Goal: Transaction & Acquisition: Obtain resource

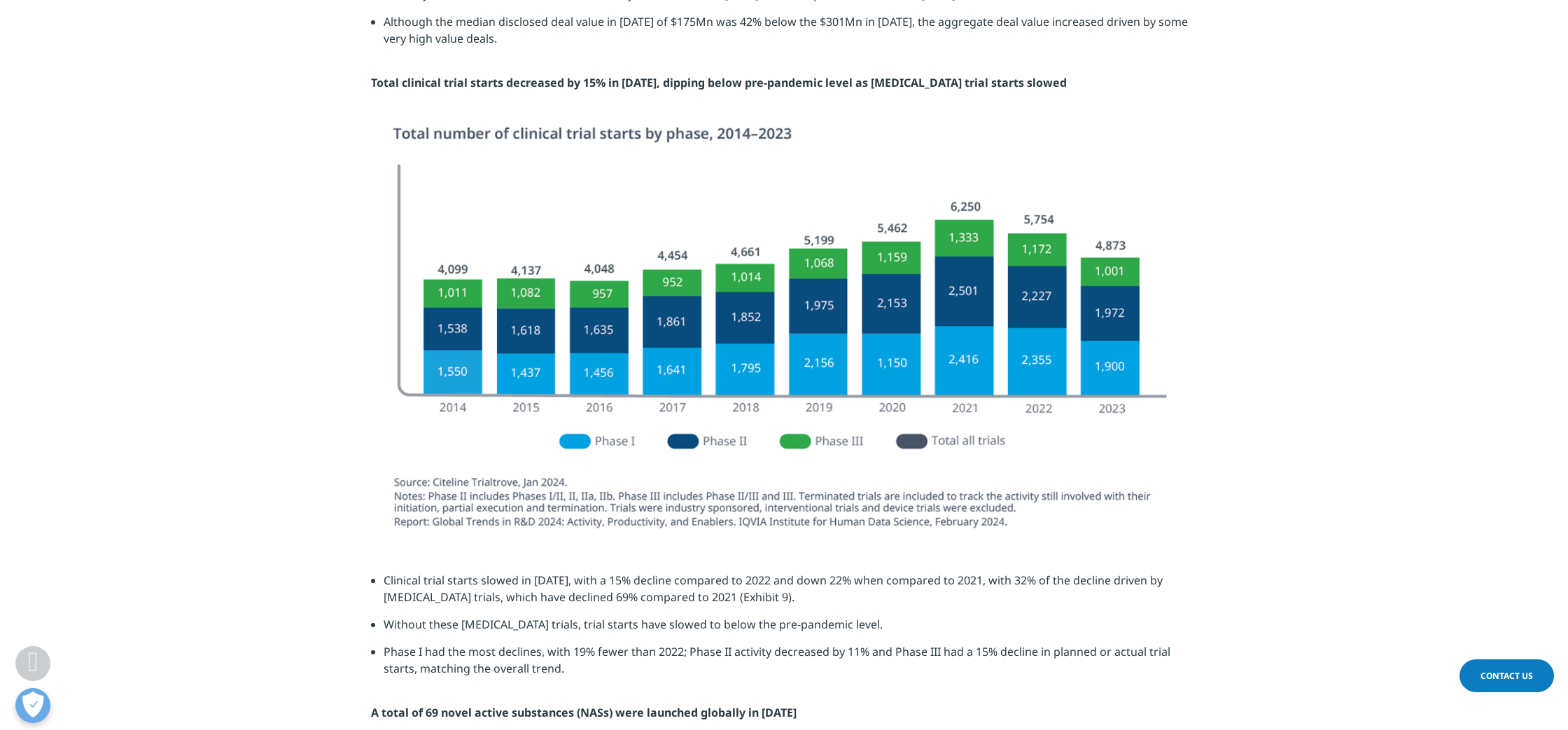
scroll to position [2458, 0]
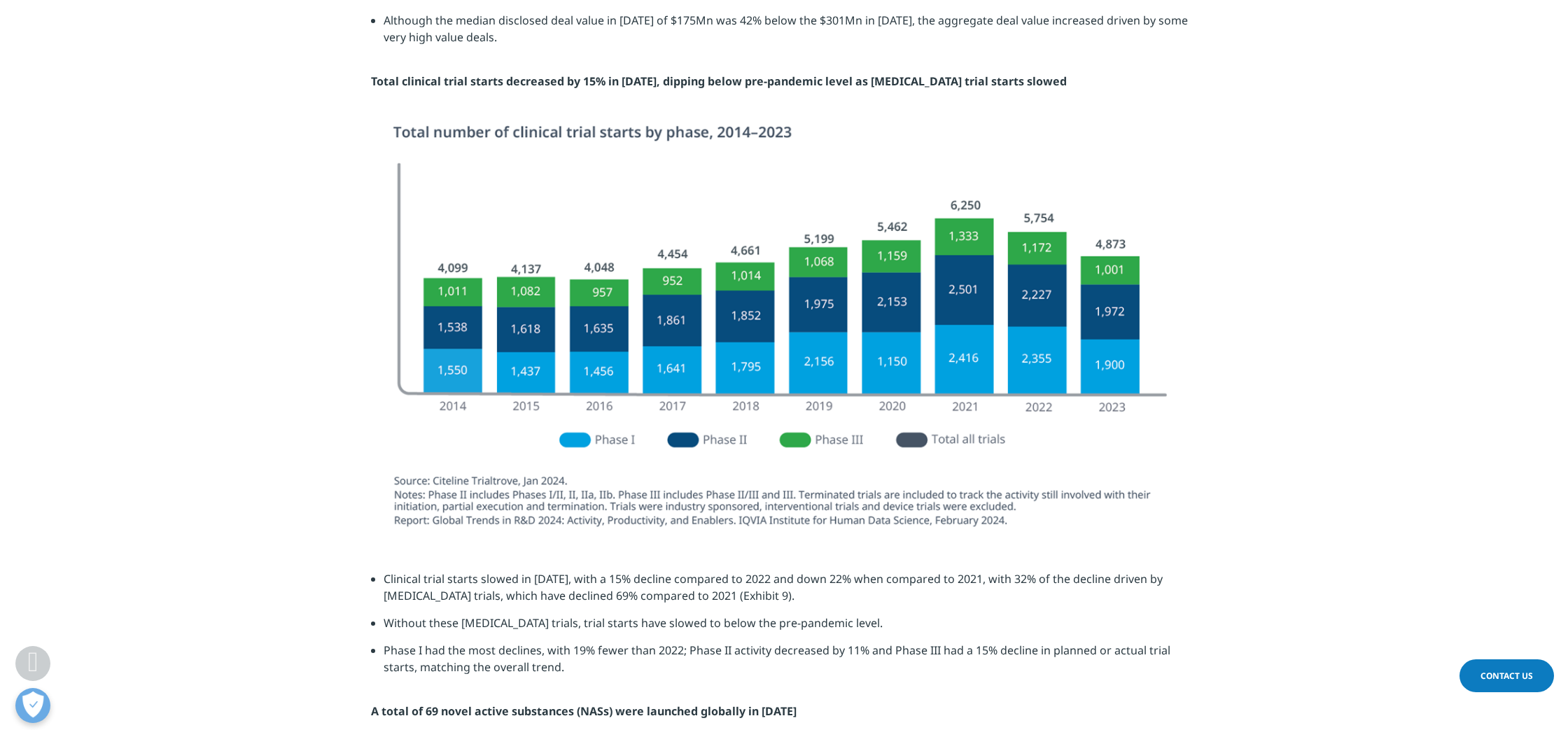
click at [689, 310] on img at bounding box center [784, 328] width 784 height 408
click at [749, 319] on img at bounding box center [784, 328] width 784 height 408
click at [759, 319] on img at bounding box center [784, 328] width 784 height 408
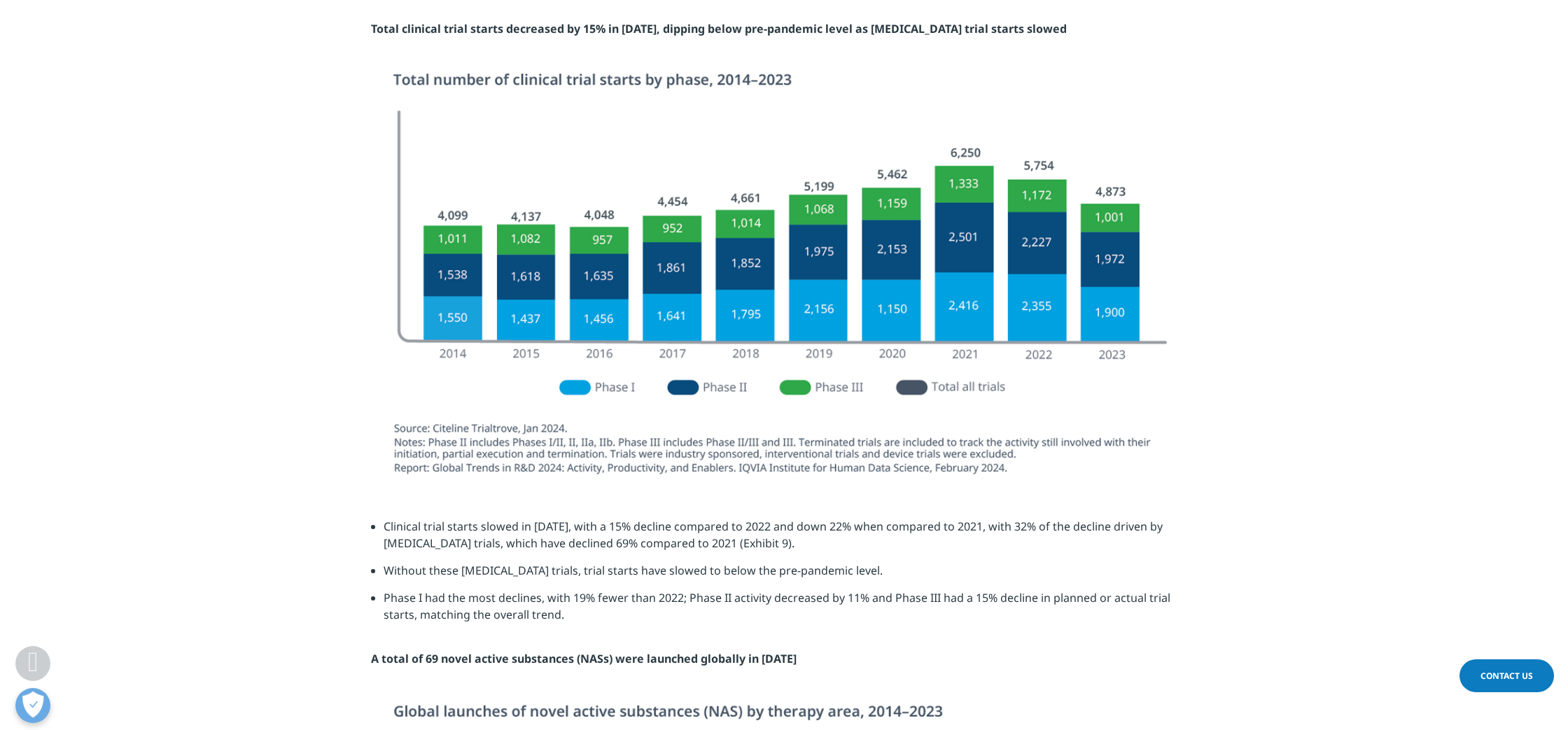
scroll to position [2464, 0]
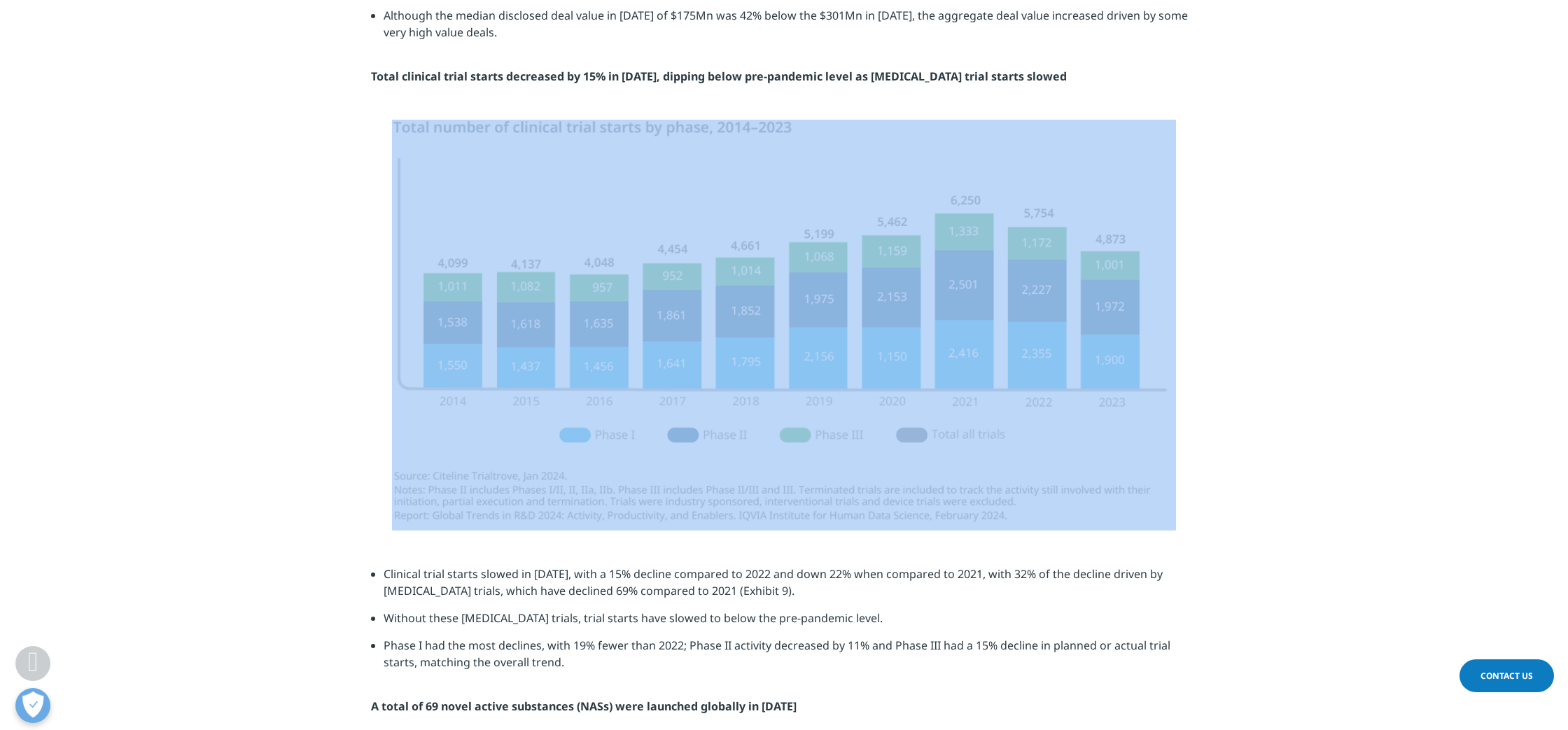
drag, startPoint x: 1176, startPoint y: 460, endPoint x: 454, endPoint y: 184, distance: 773.0
click at [454, 184] on div at bounding box center [784, 325] width 826 height 411
copy div
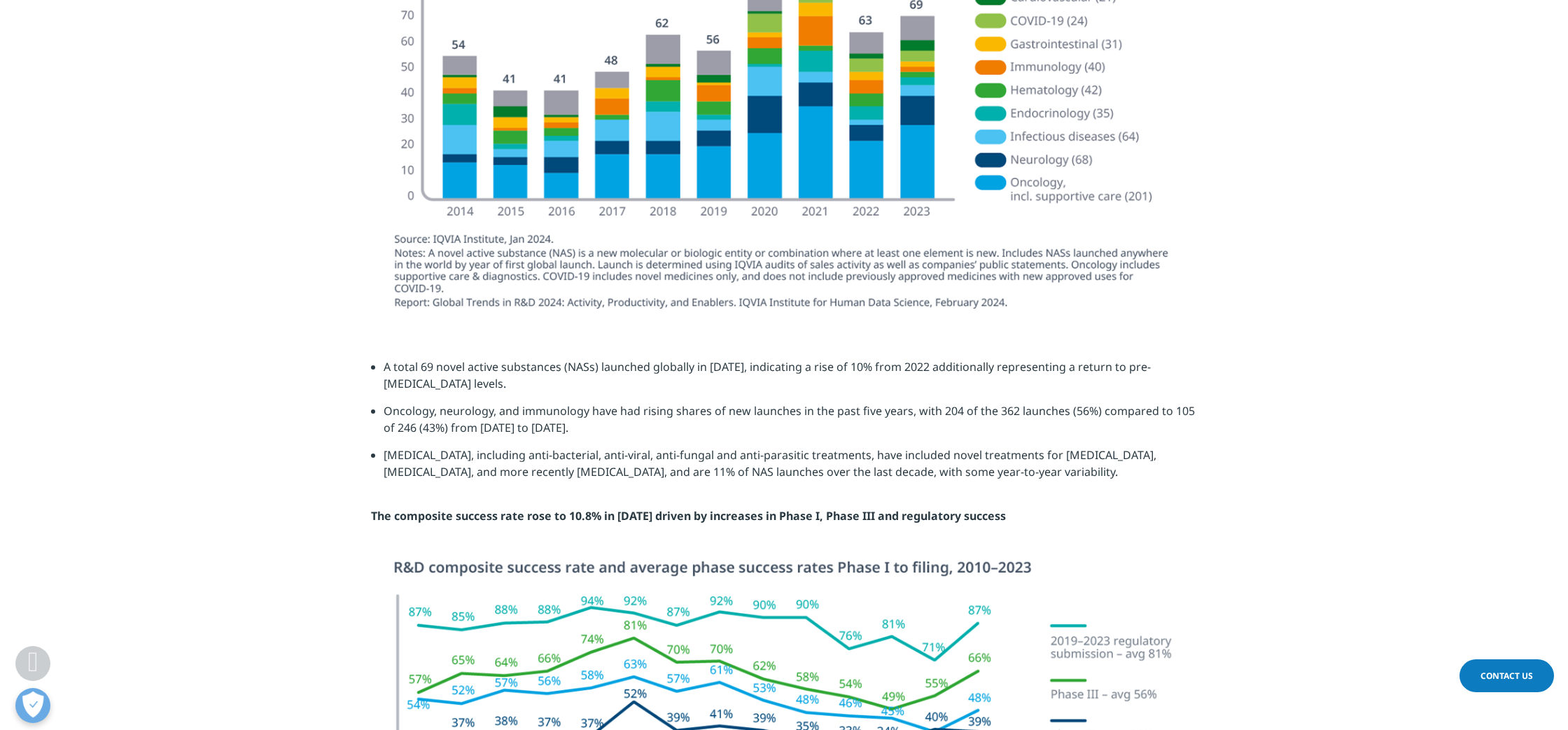
scroll to position [3139, 0]
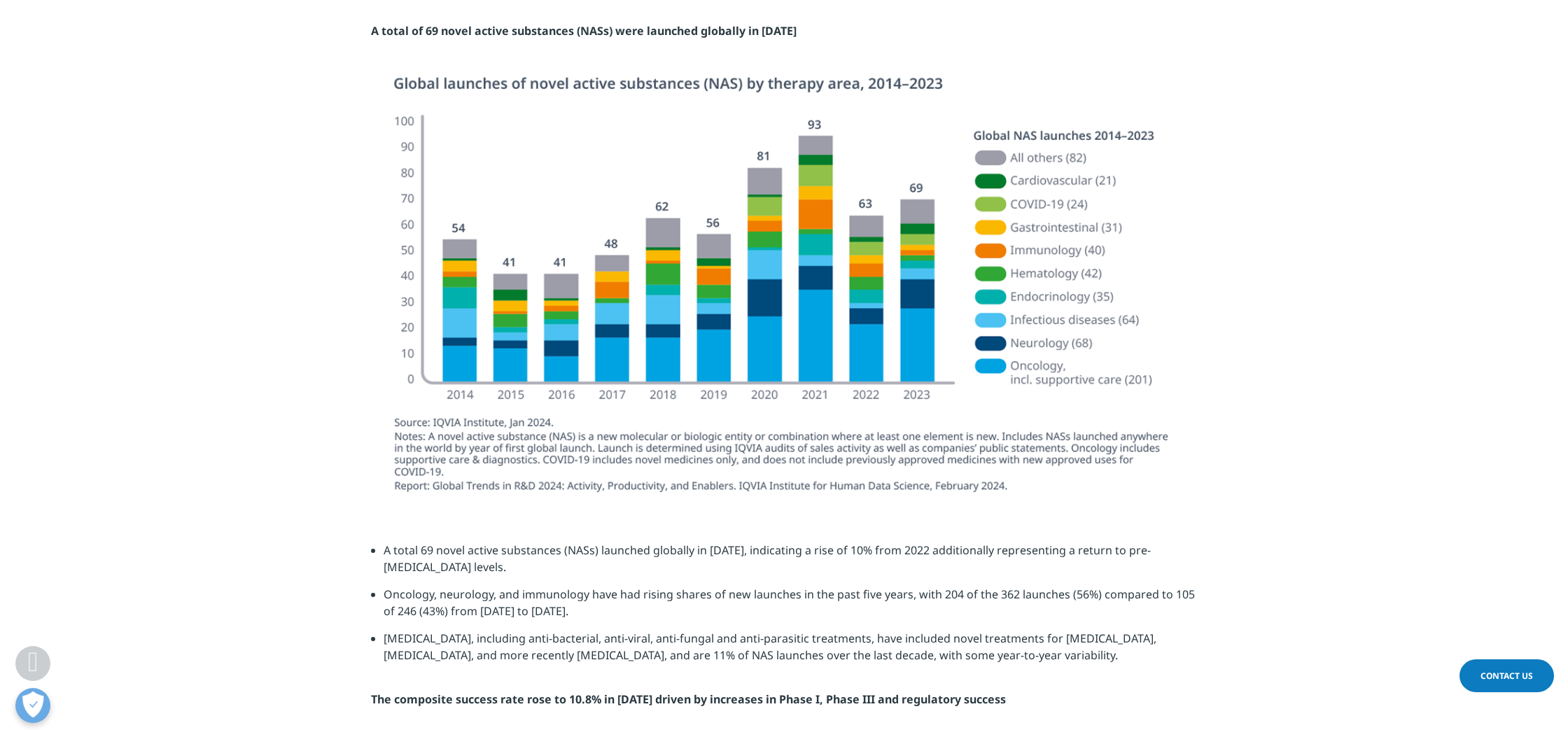
click at [726, 333] on img at bounding box center [784, 289] width 784 height 430
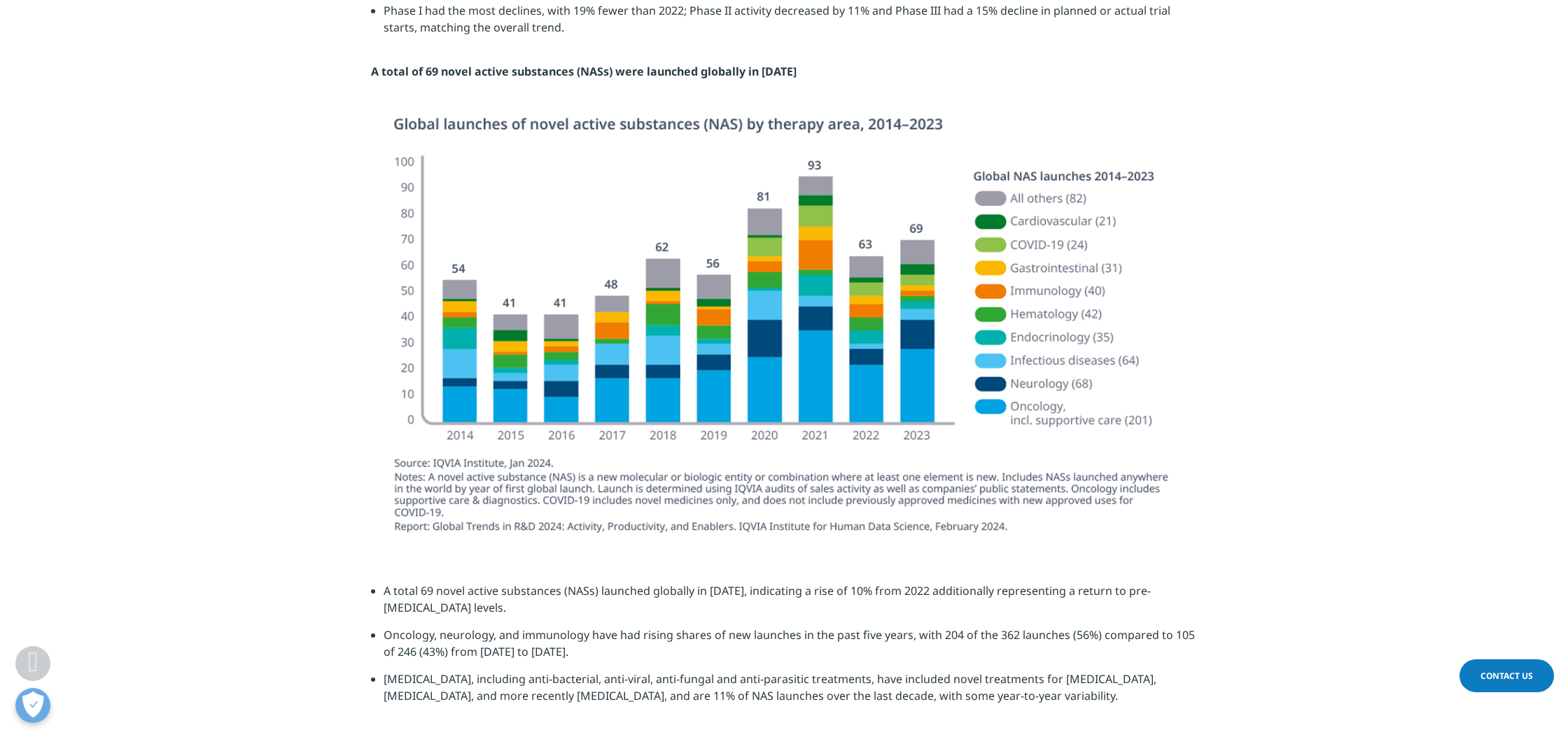
scroll to position [3091, 0]
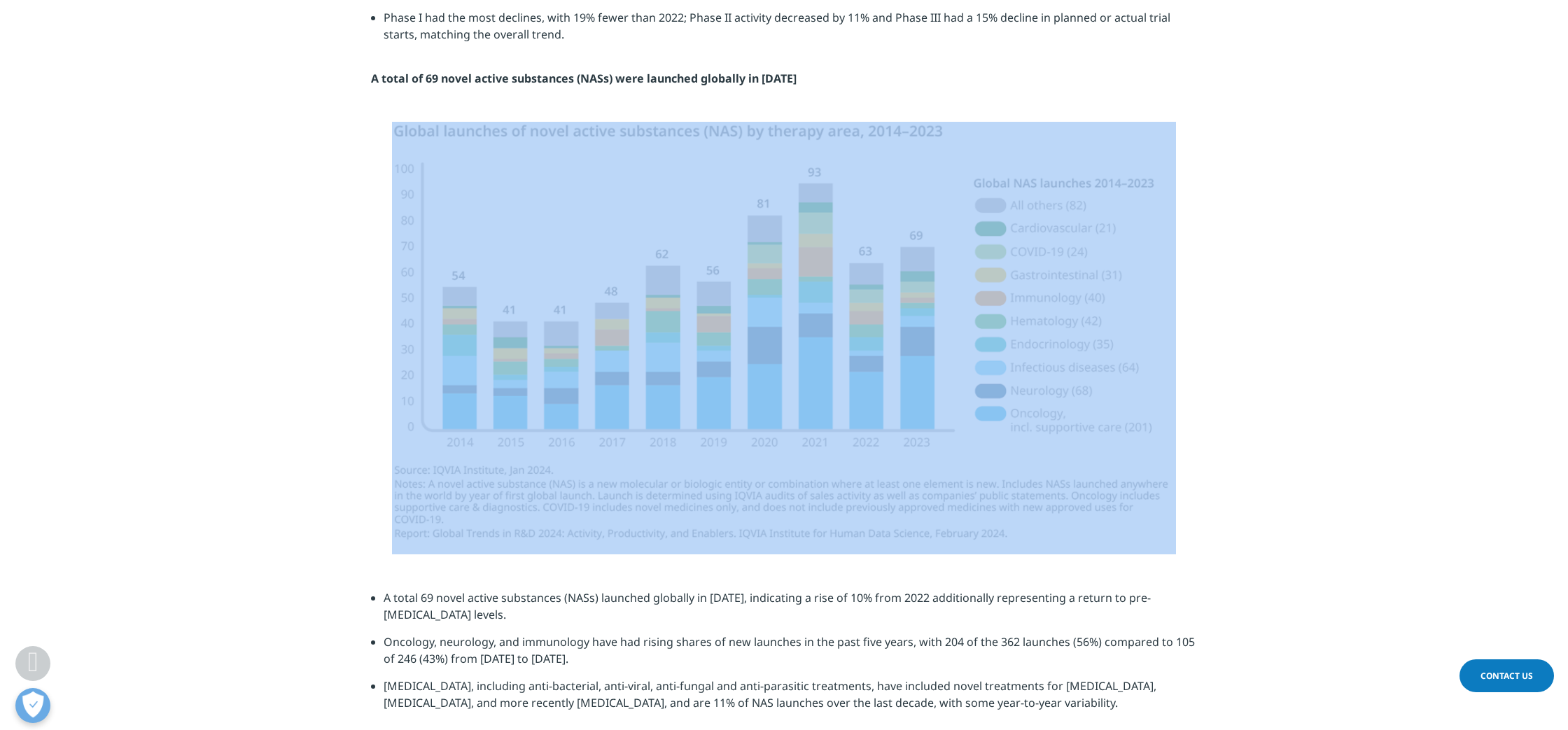
drag, startPoint x: 1195, startPoint y: 438, endPoint x: 402, endPoint y: 234, distance: 818.8
click at [402, 234] on div at bounding box center [784, 337] width 826 height 432
copy div
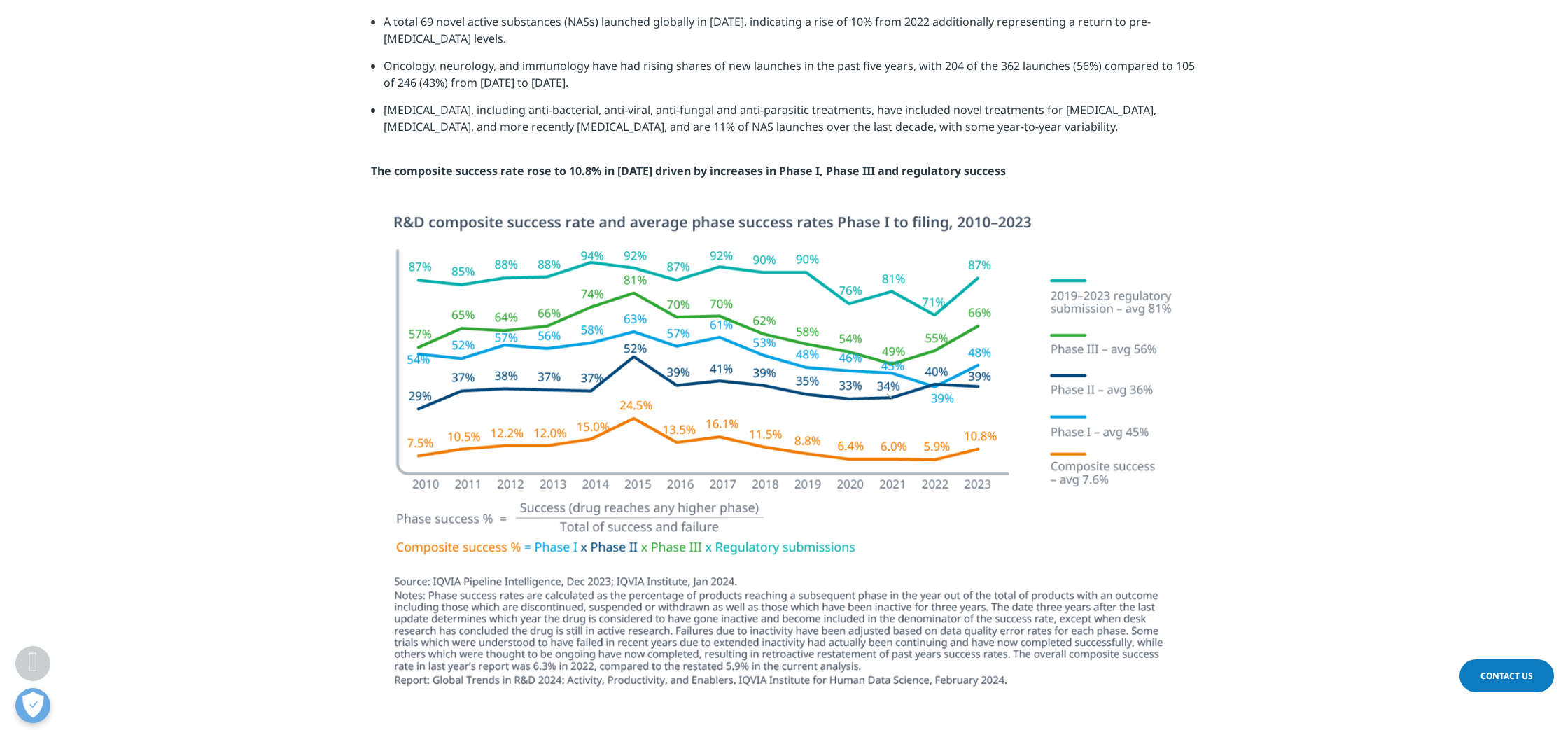
scroll to position [3678, 0]
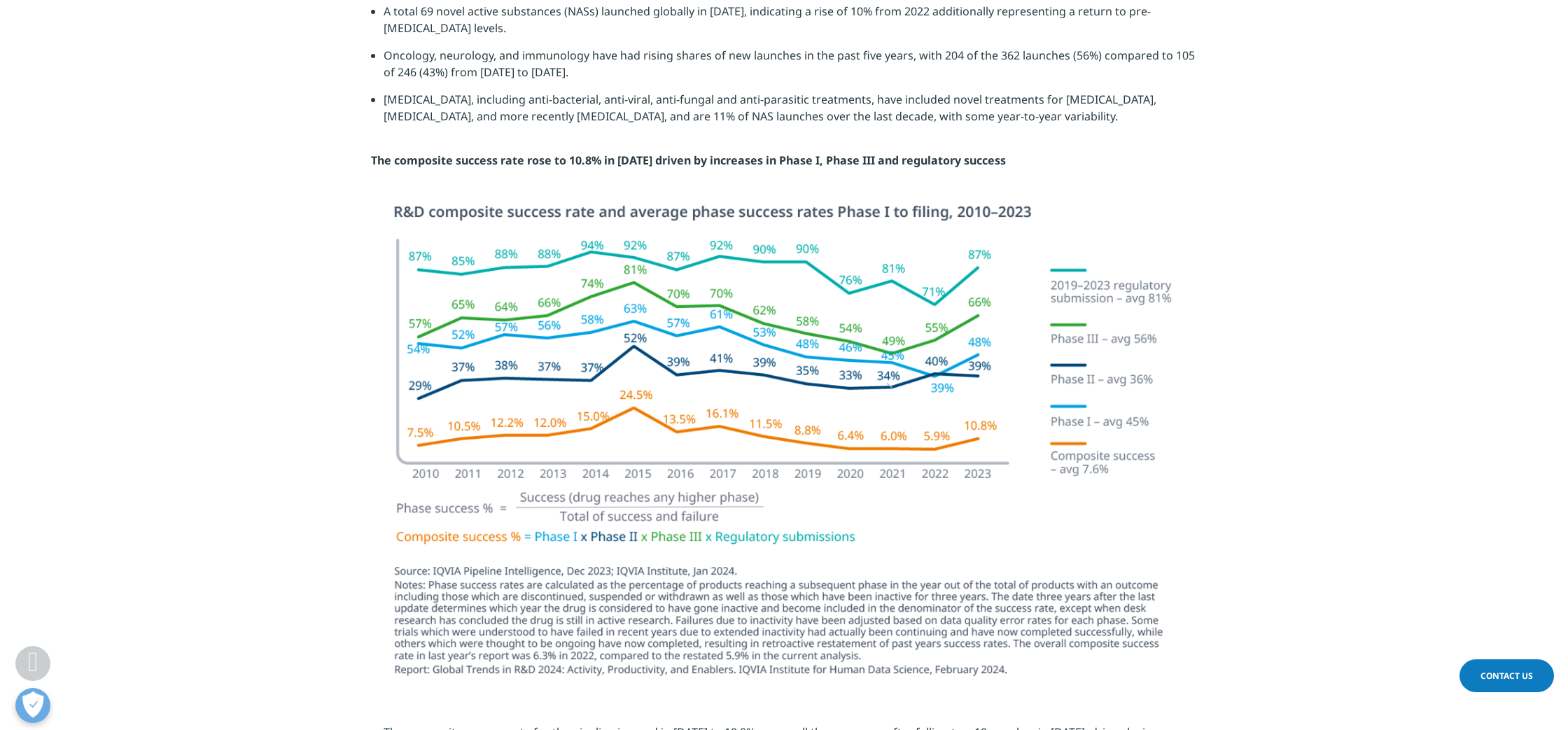
click at [1002, 501] on img at bounding box center [784, 444] width 784 height 482
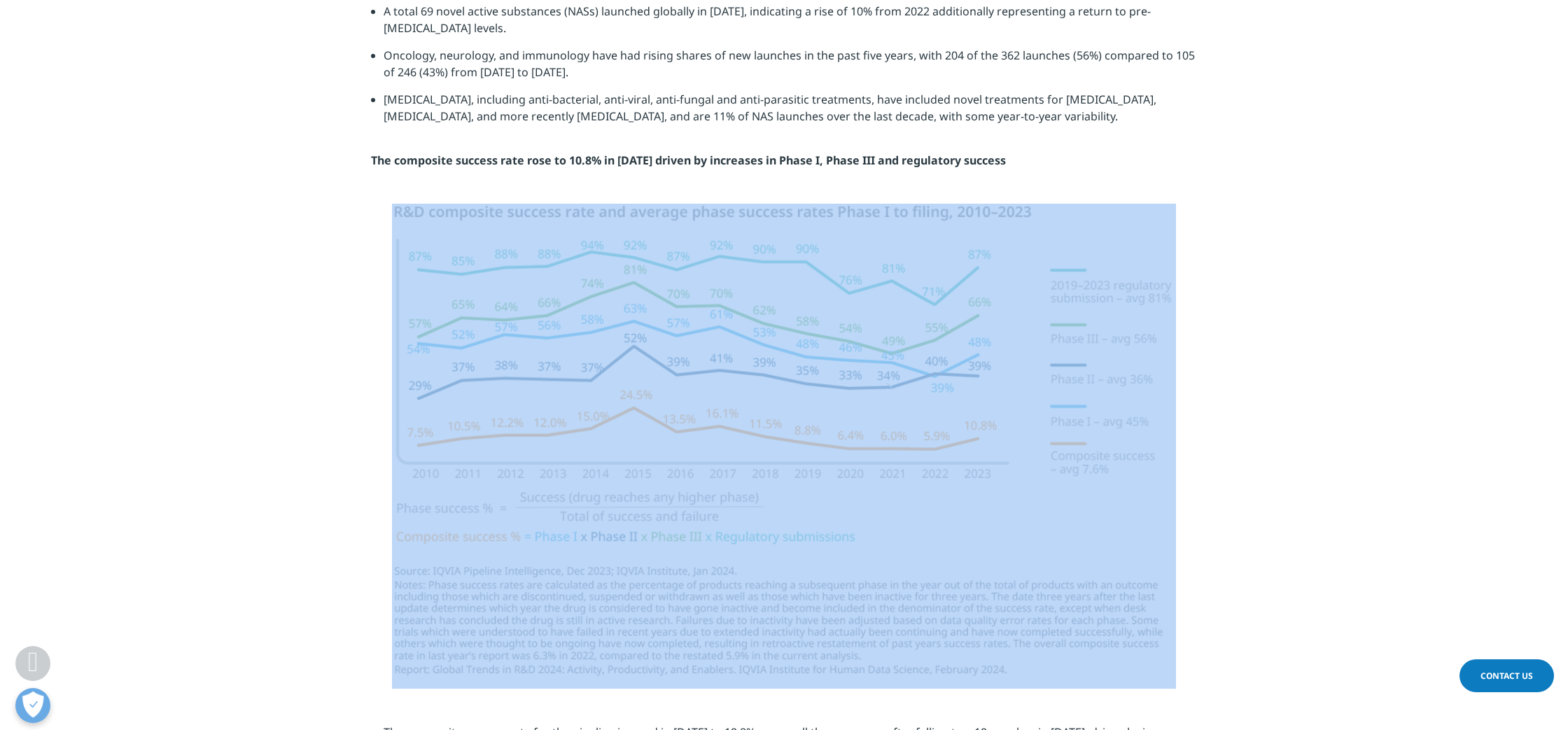
drag, startPoint x: 1220, startPoint y: 510, endPoint x: 536, endPoint y: 379, distance: 696.4
click at [536, 379] on section at bounding box center [784, 446] width 1568 height 485
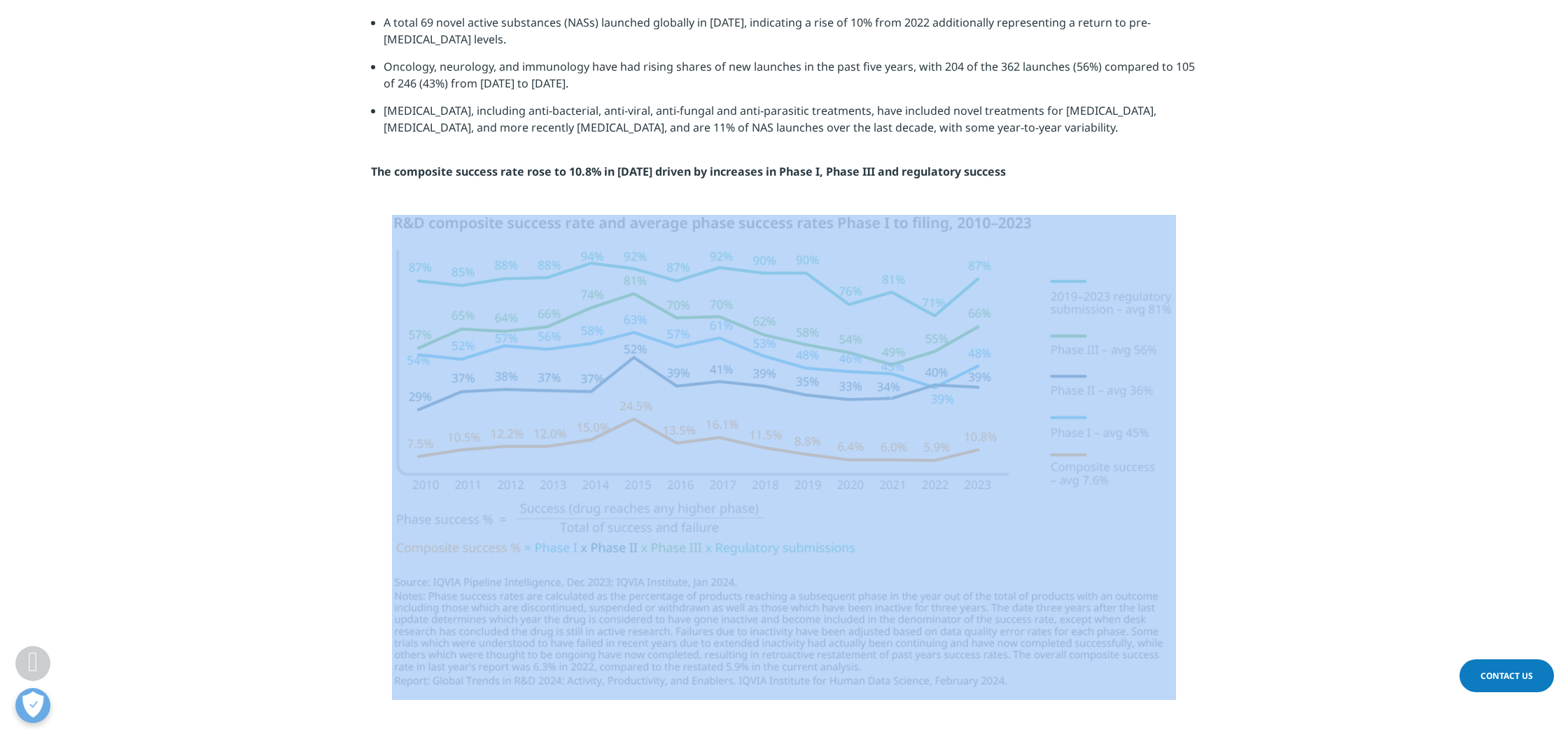
scroll to position [3656, 0]
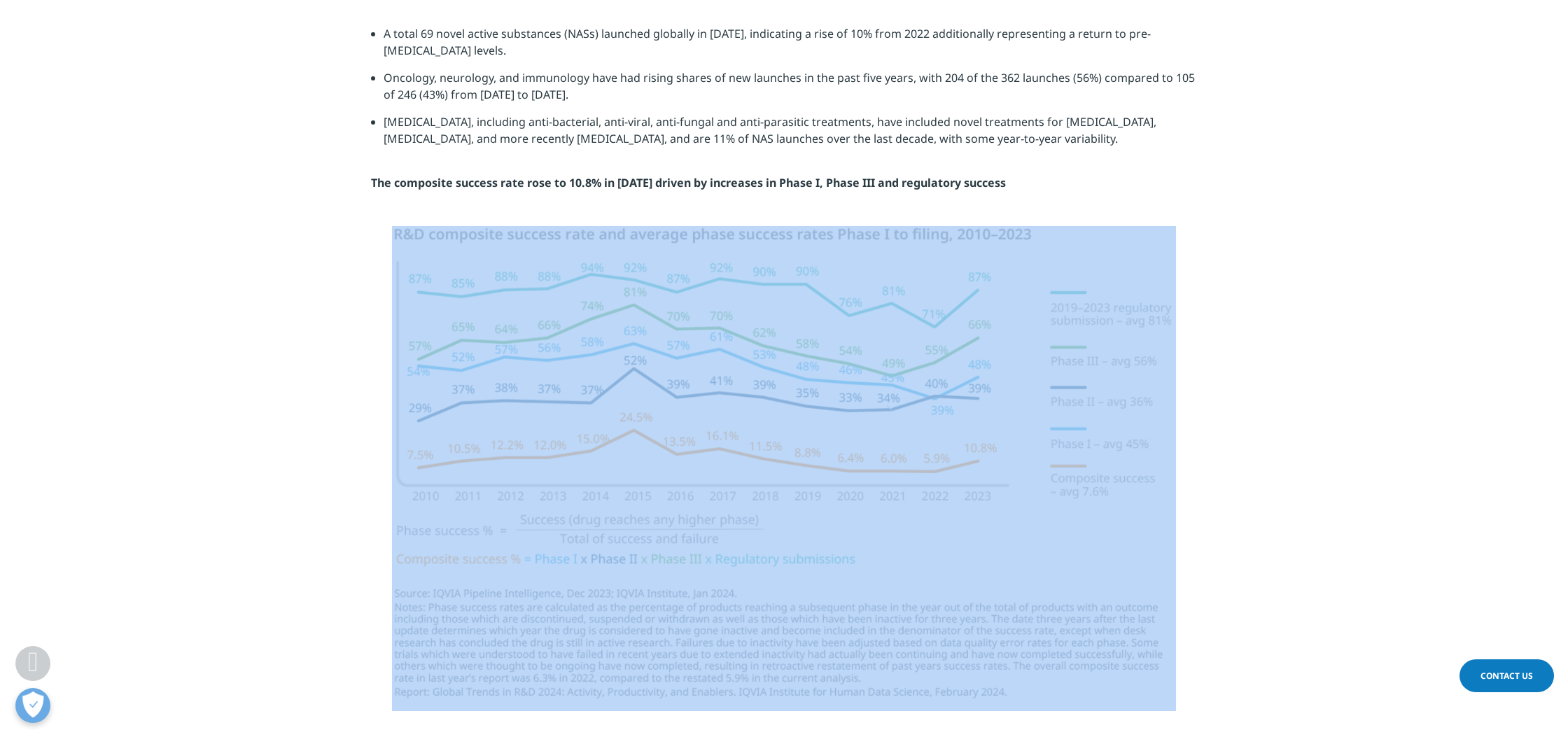
copy div
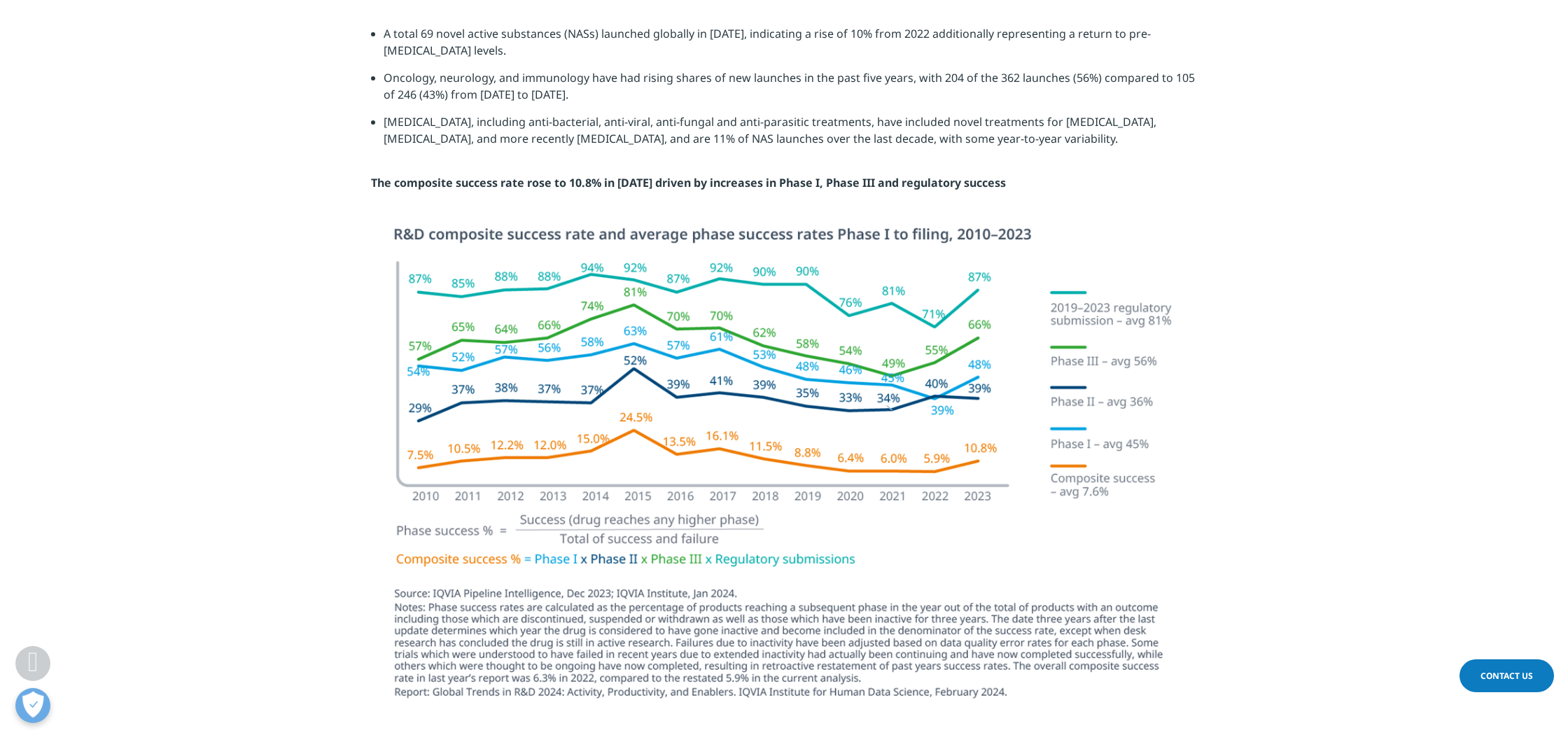
click at [1226, 154] on section "A total 69 novel active substances (NASs) launched globally in 2023, indicating…" at bounding box center [784, 108] width 1568 height 236
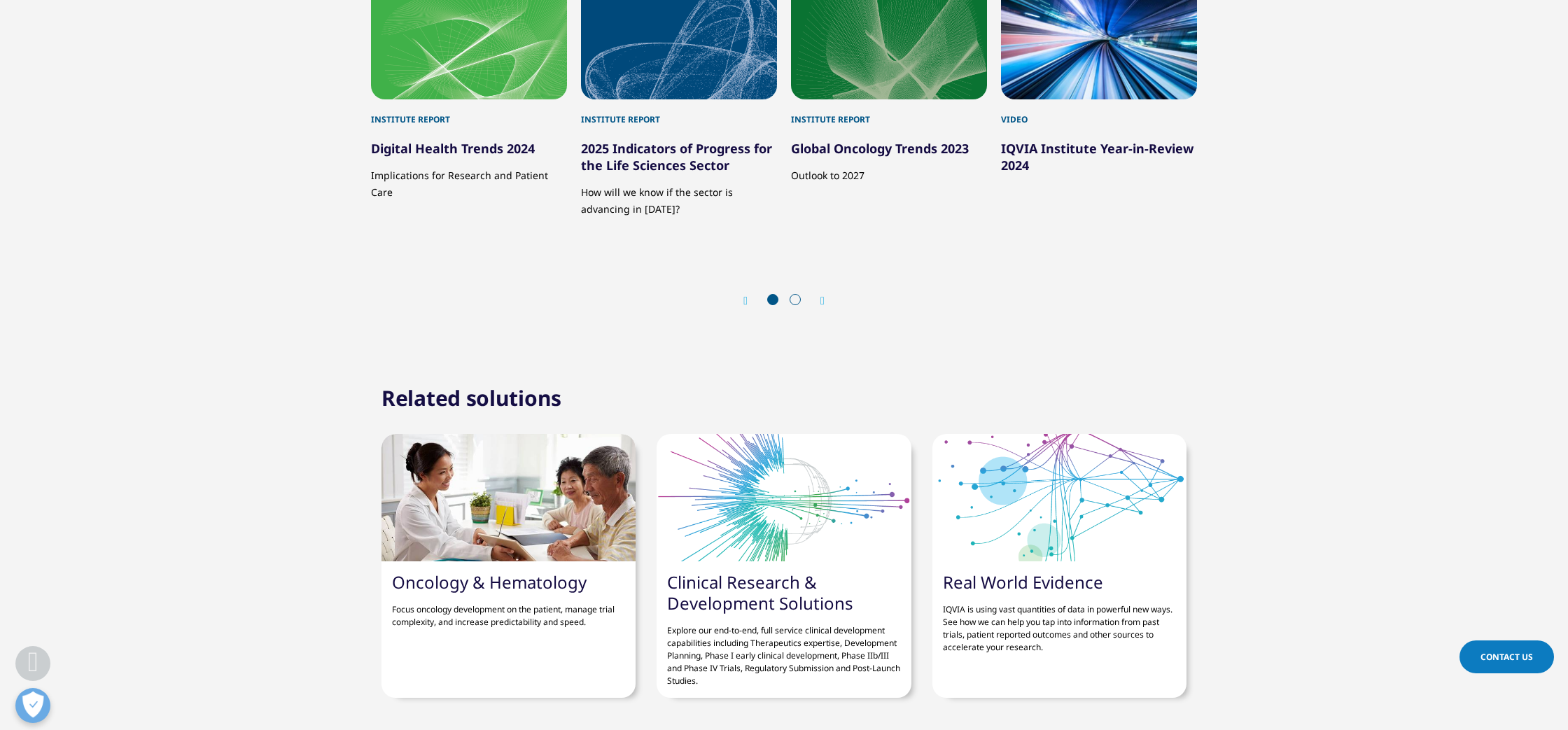
scroll to position [4281, 0]
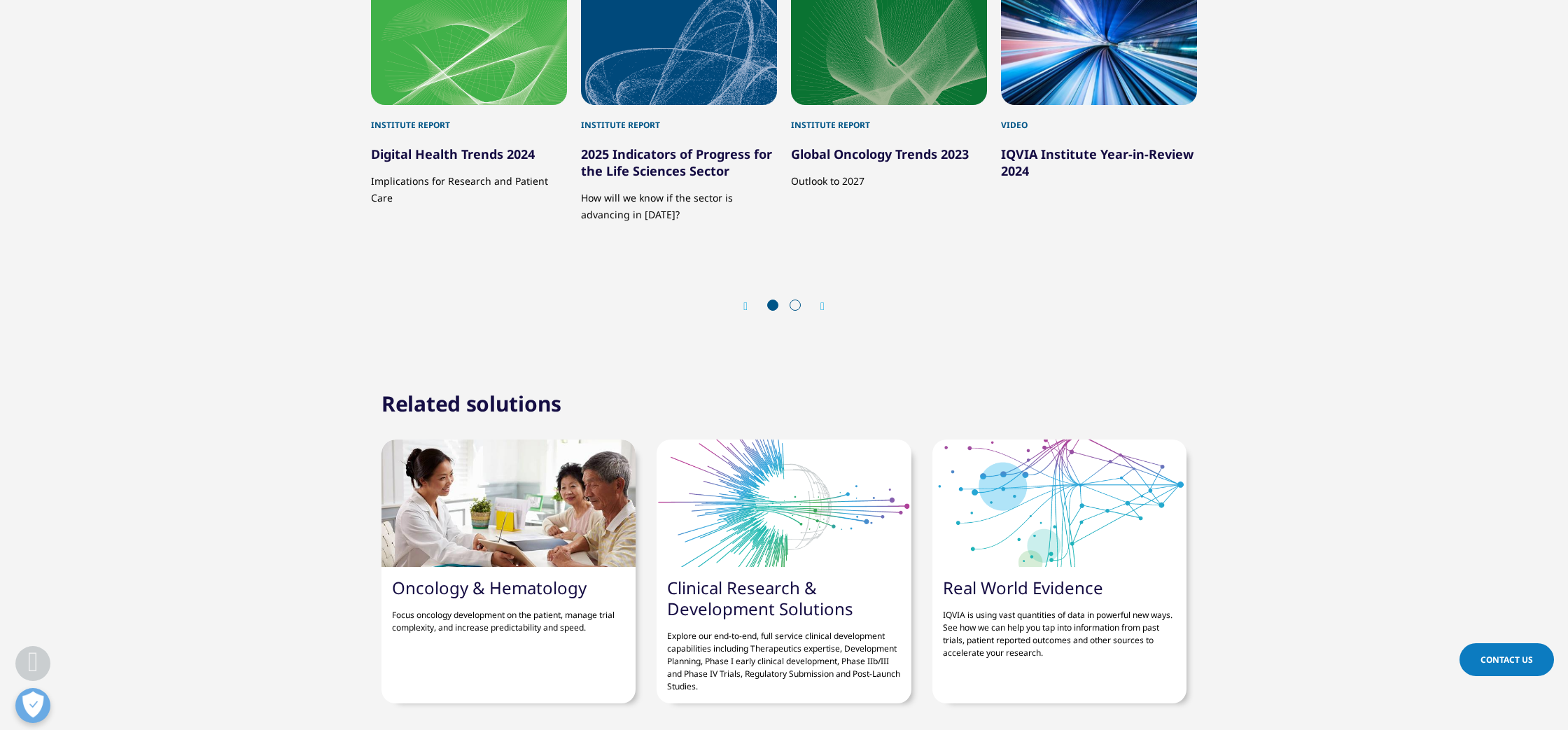
click at [517, 440] on div at bounding box center [509, 503] width 254 height 127
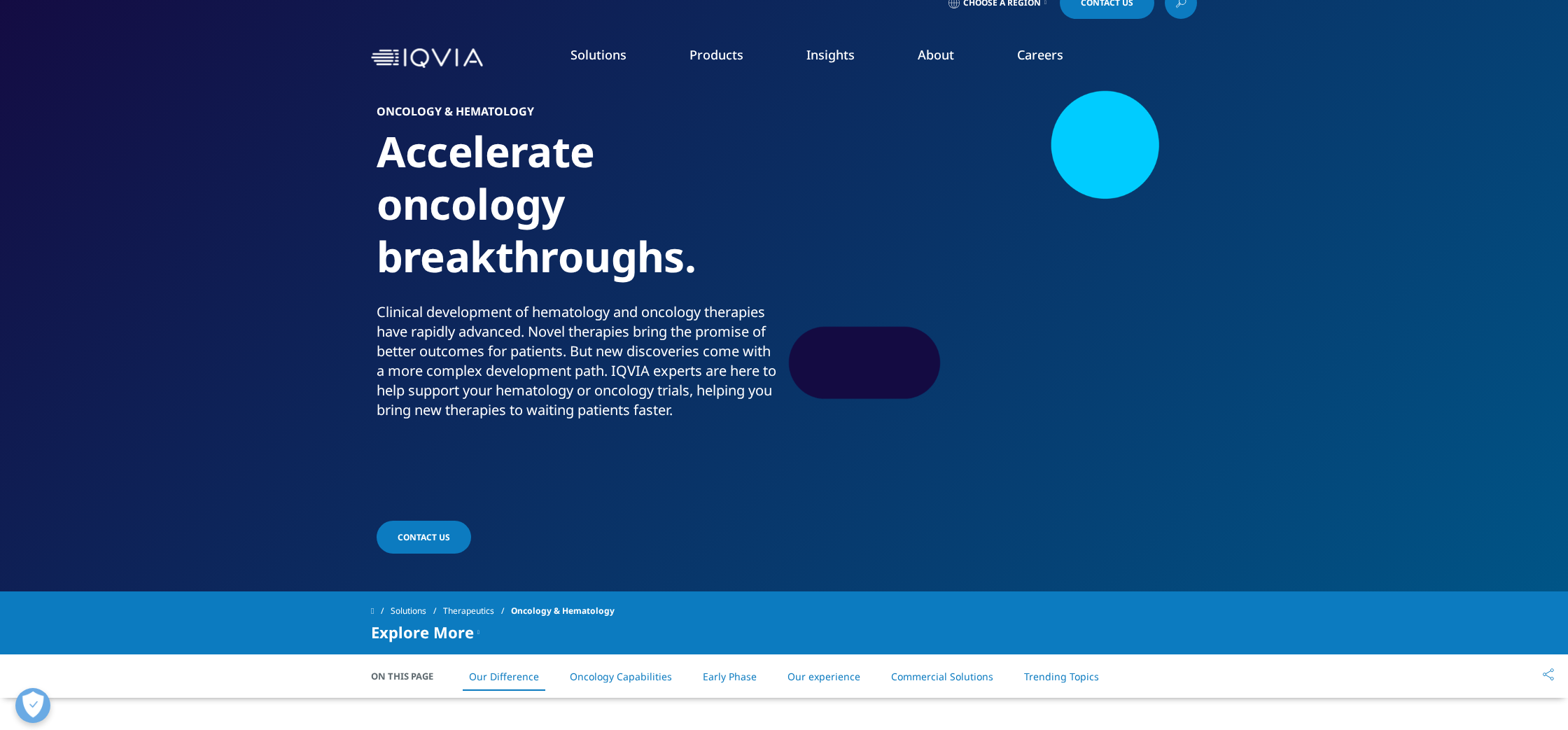
scroll to position [26, 0]
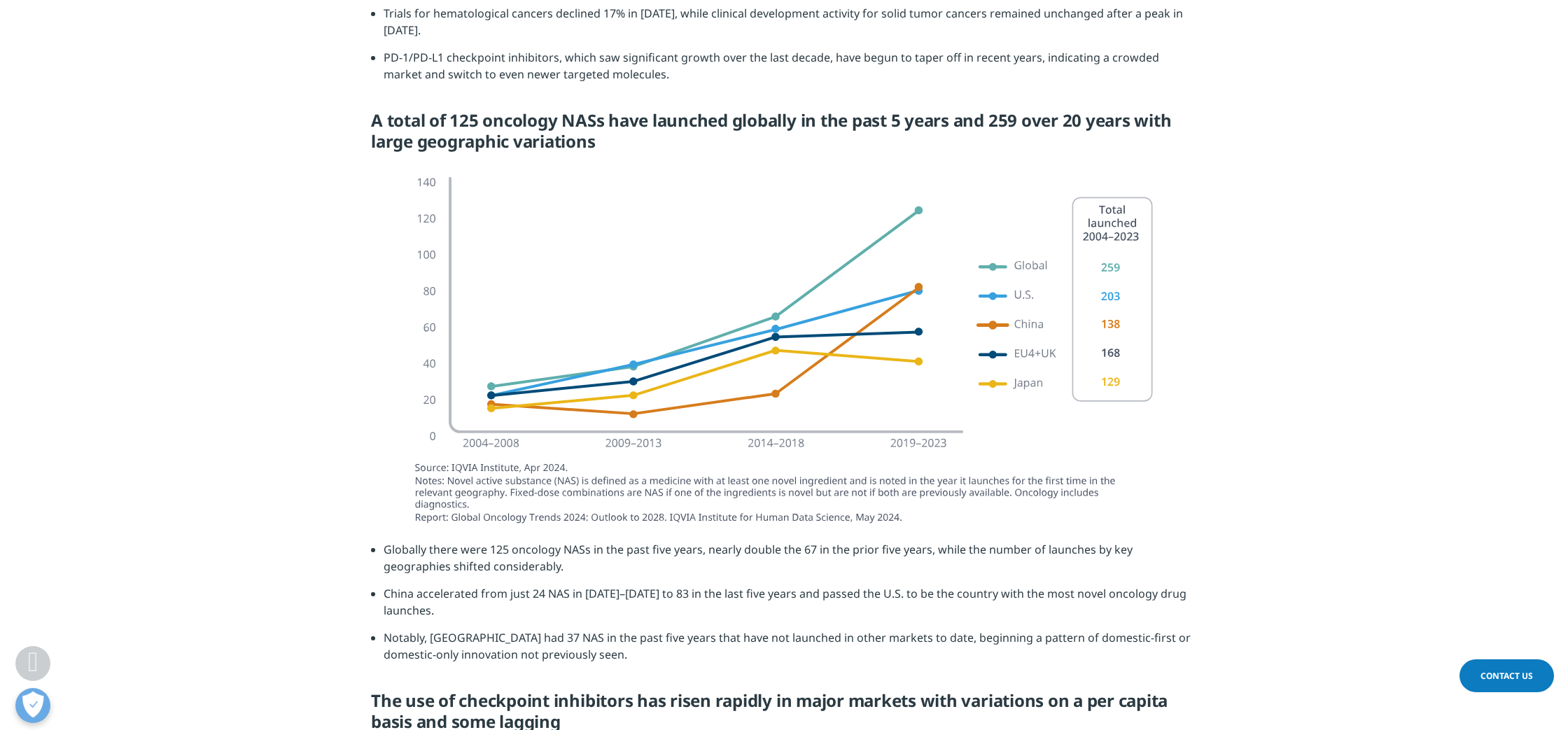
scroll to position [2314, 0]
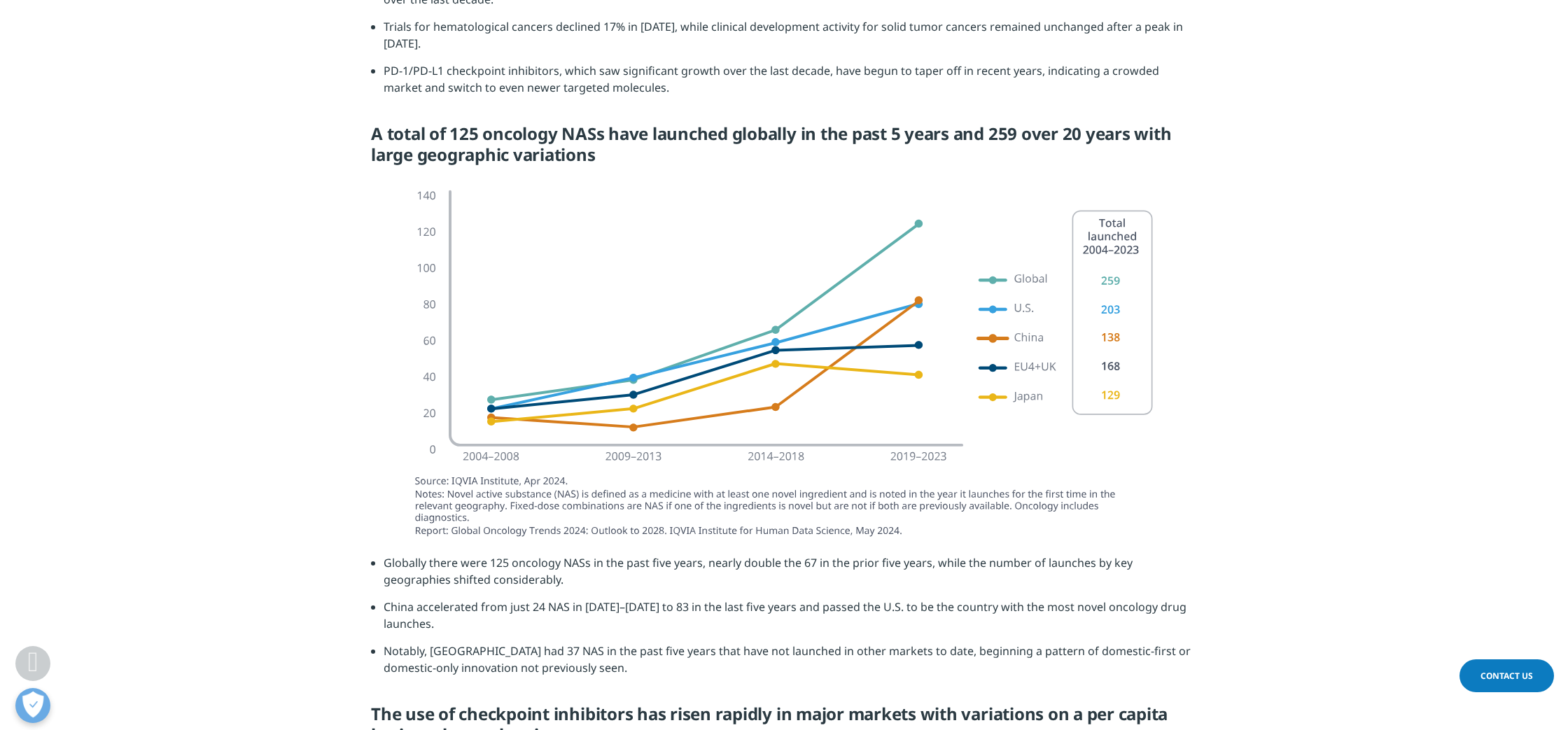
drag, startPoint x: 1259, startPoint y: 458, endPoint x: 780, endPoint y: 365, distance: 487.9
click at [781, 365] on section at bounding box center [784, 365] width 1568 height 379
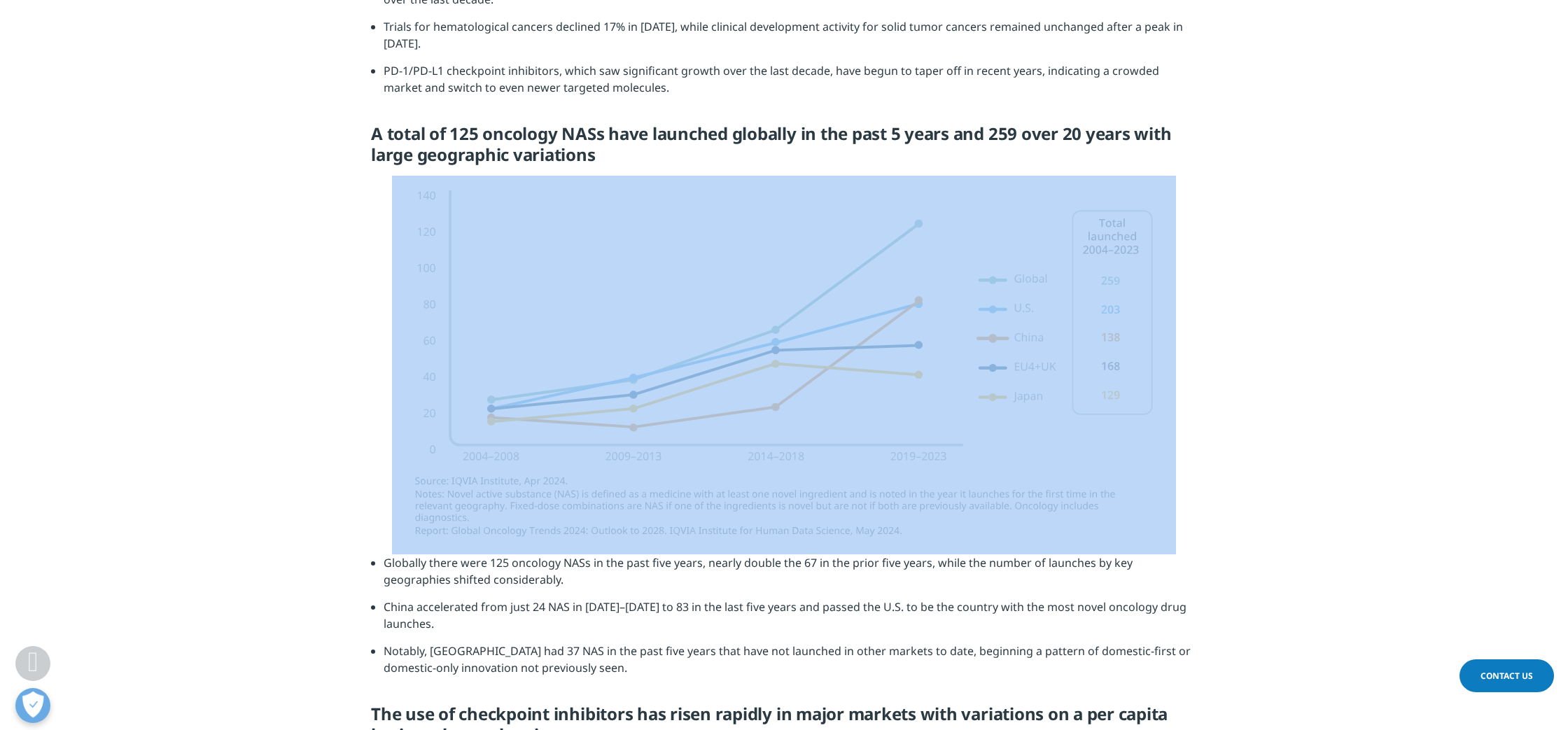
copy div
click at [1256, 458] on section at bounding box center [784, 365] width 1568 height 379
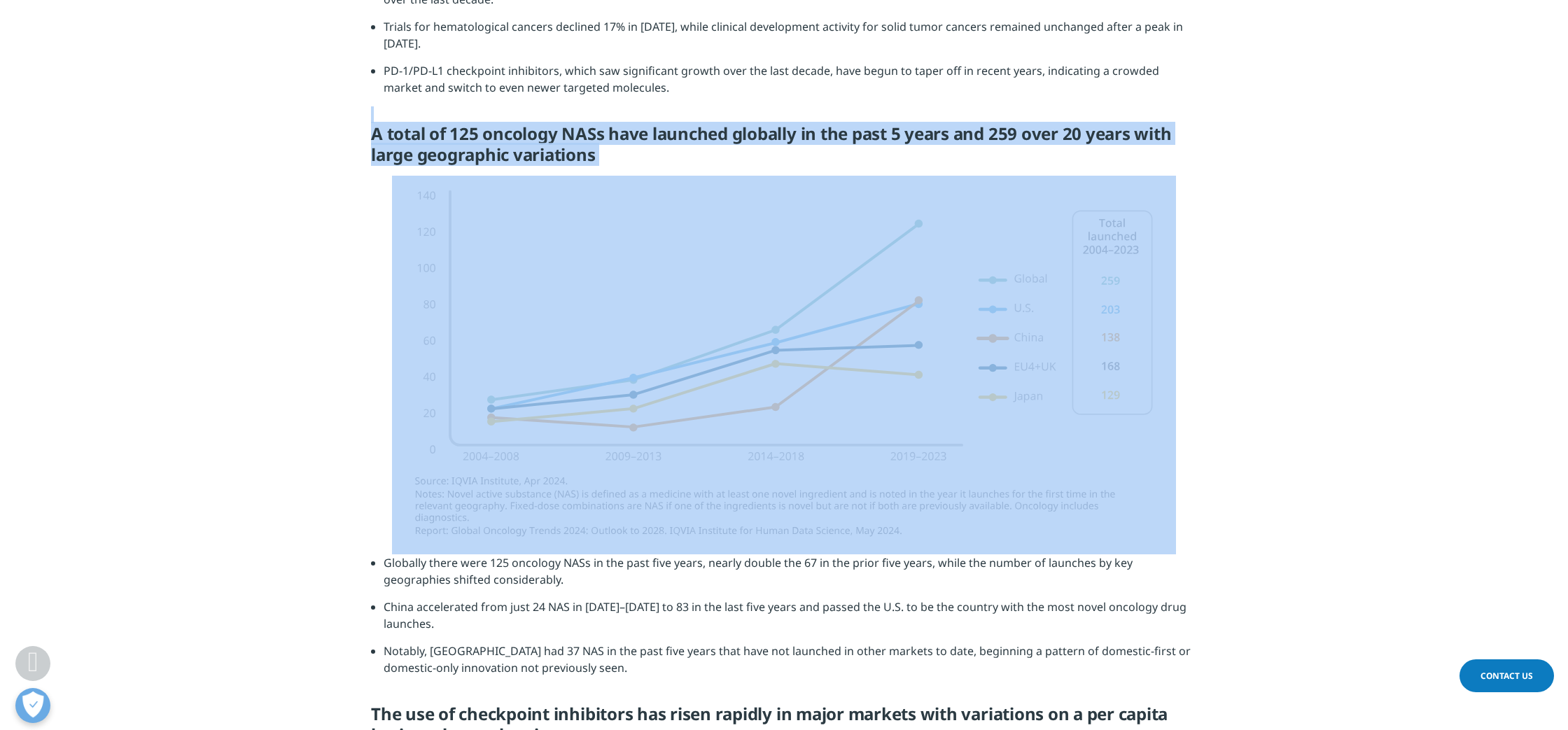
drag, startPoint x: 368, startPoint y: 99, endPoint x: 1016, endPoint y: 389, distance: 709.9
click at [1016, 389] on div "Clear Search Loading Choose a Region Contact Us" at bounding box center [784, 365] width 1568 height 5357
copy div "A total of 125 oncology NASs have launched globally in the past 5 years and 259…"
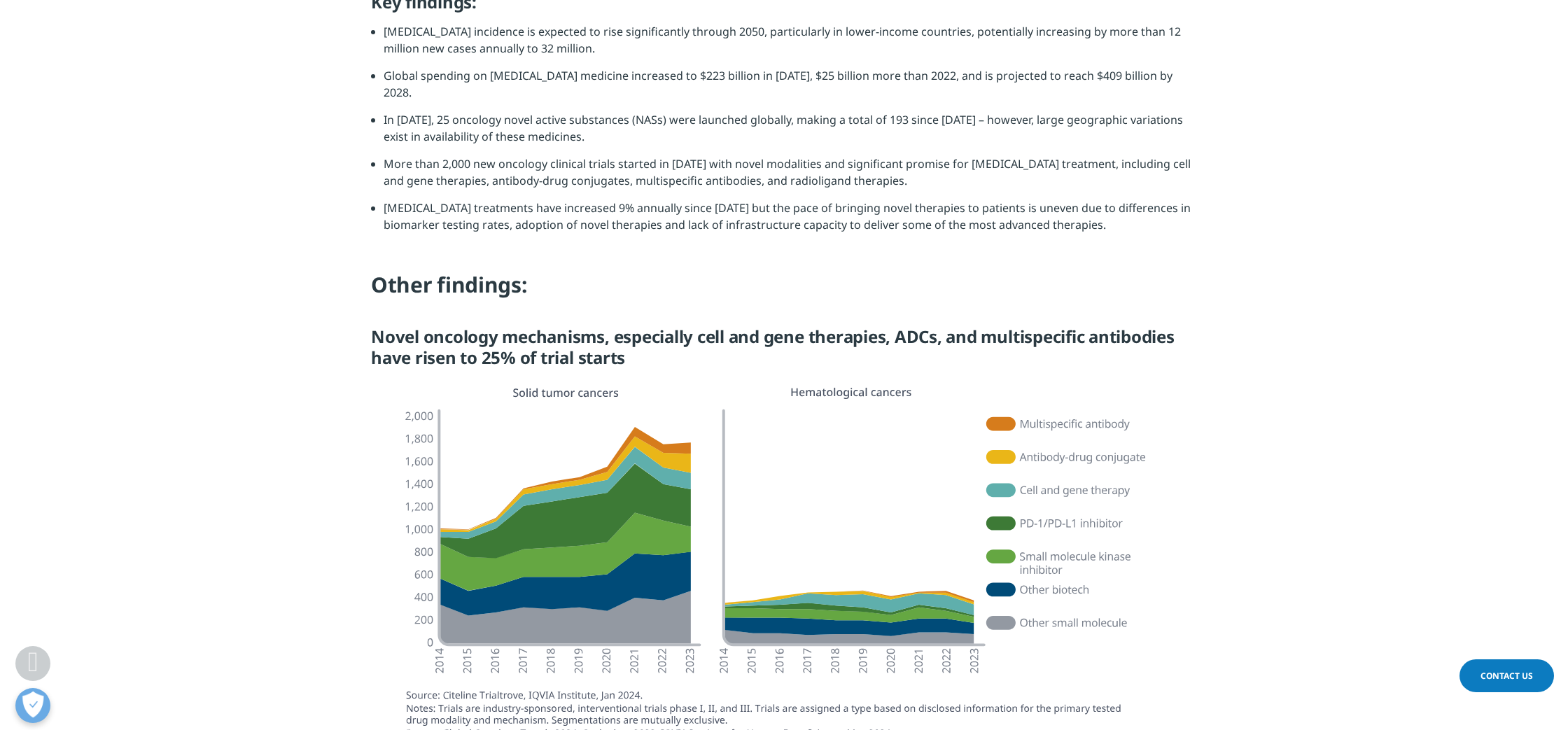
scroll to position [1623, 0]
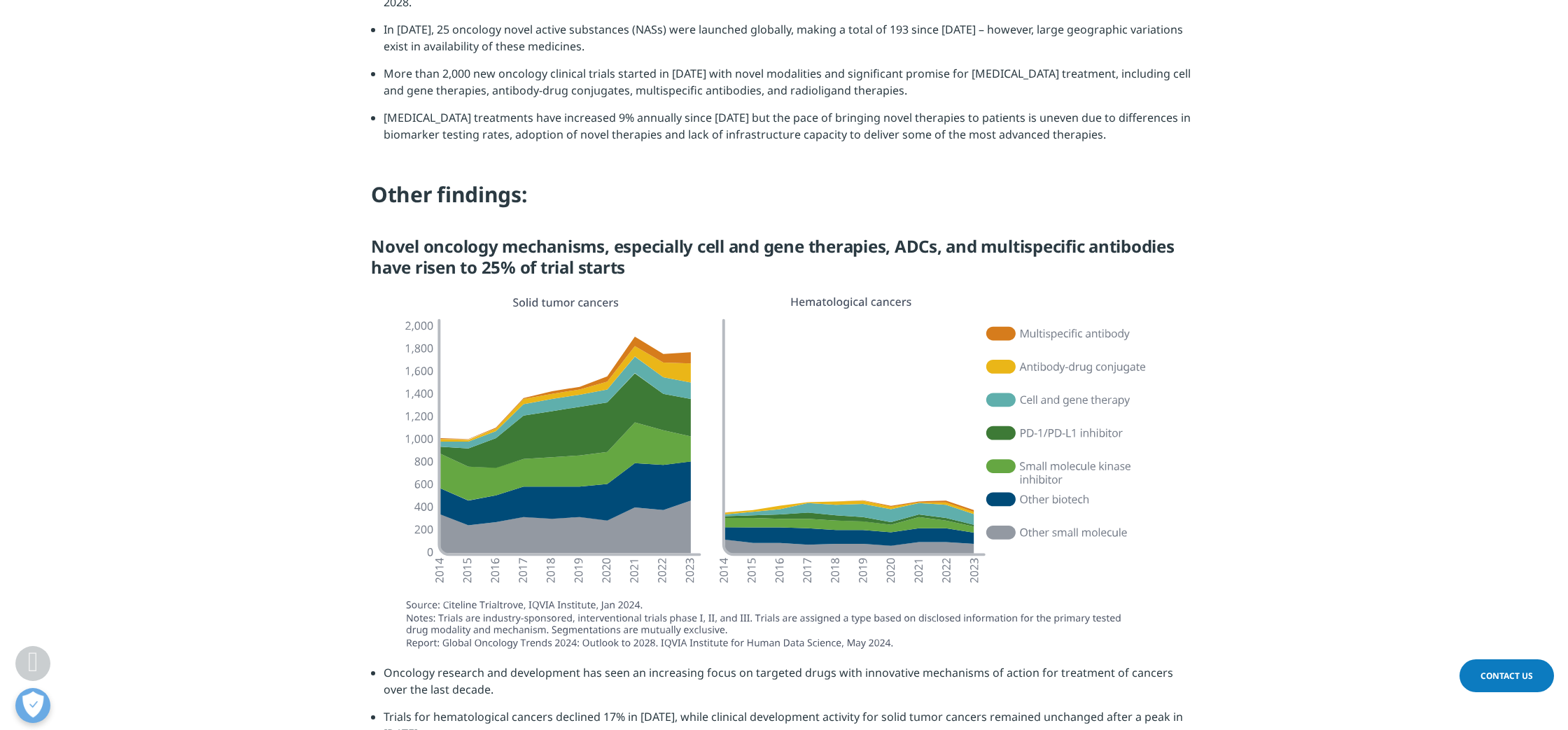
click at [831, 294] on img at bounding box center [784, 475] width 784 height 373
drag, startPoint x: 392, startPoint y: 275, endPoint x: 1055, endPoint y: 434, distance: 681.8
click at [1025, 413] on img at bounding box center [784, 475] width 784 height 373
drag, startPoint x: 1215, startPoint y: 611, endPoint x: 919, endPoint y: 520, distance: 309.7
click at [880, 493] on section at bounding box center [784, 477] width 1568 height 376
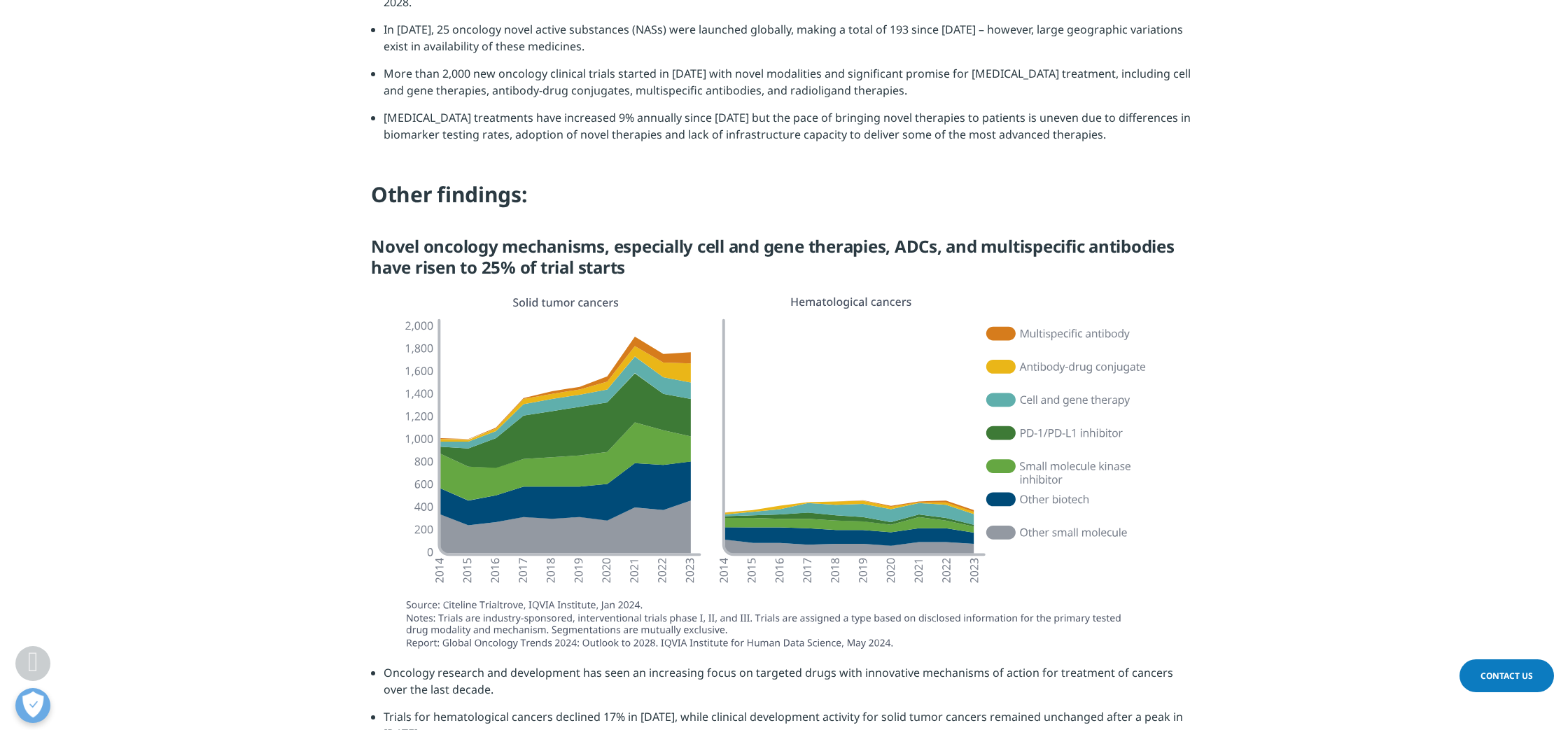
click at [581, 195] on h4 "Other findings:" at bounding box center [784, 200] width 826 height 39
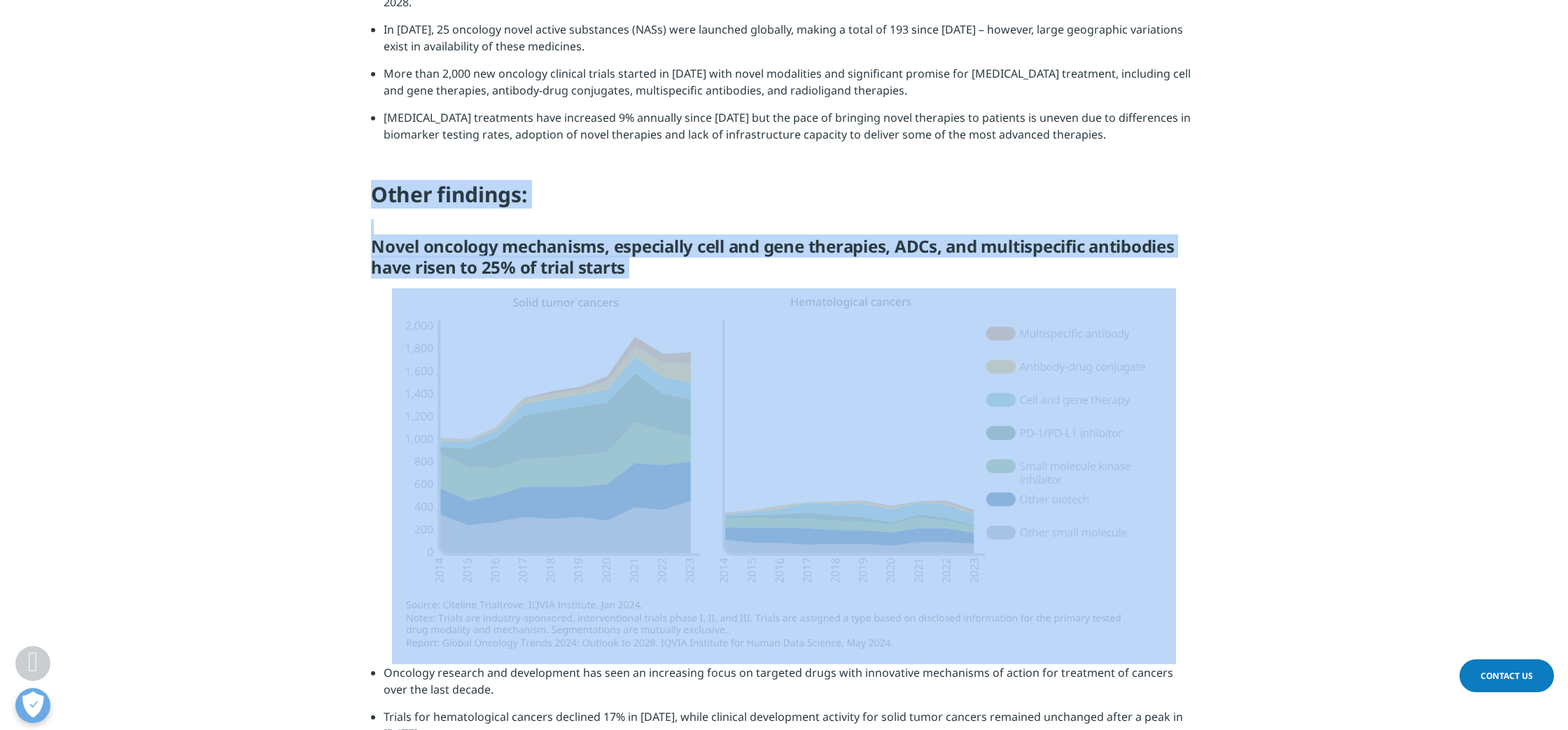
drag, startPoint x: 373, startPoint y: 173, endPoint x: 1229, endPoint y: 520, distance: 923.7
copy div "Other findings: Novel oncology mechanisms, especially cell and gene therapies, …"
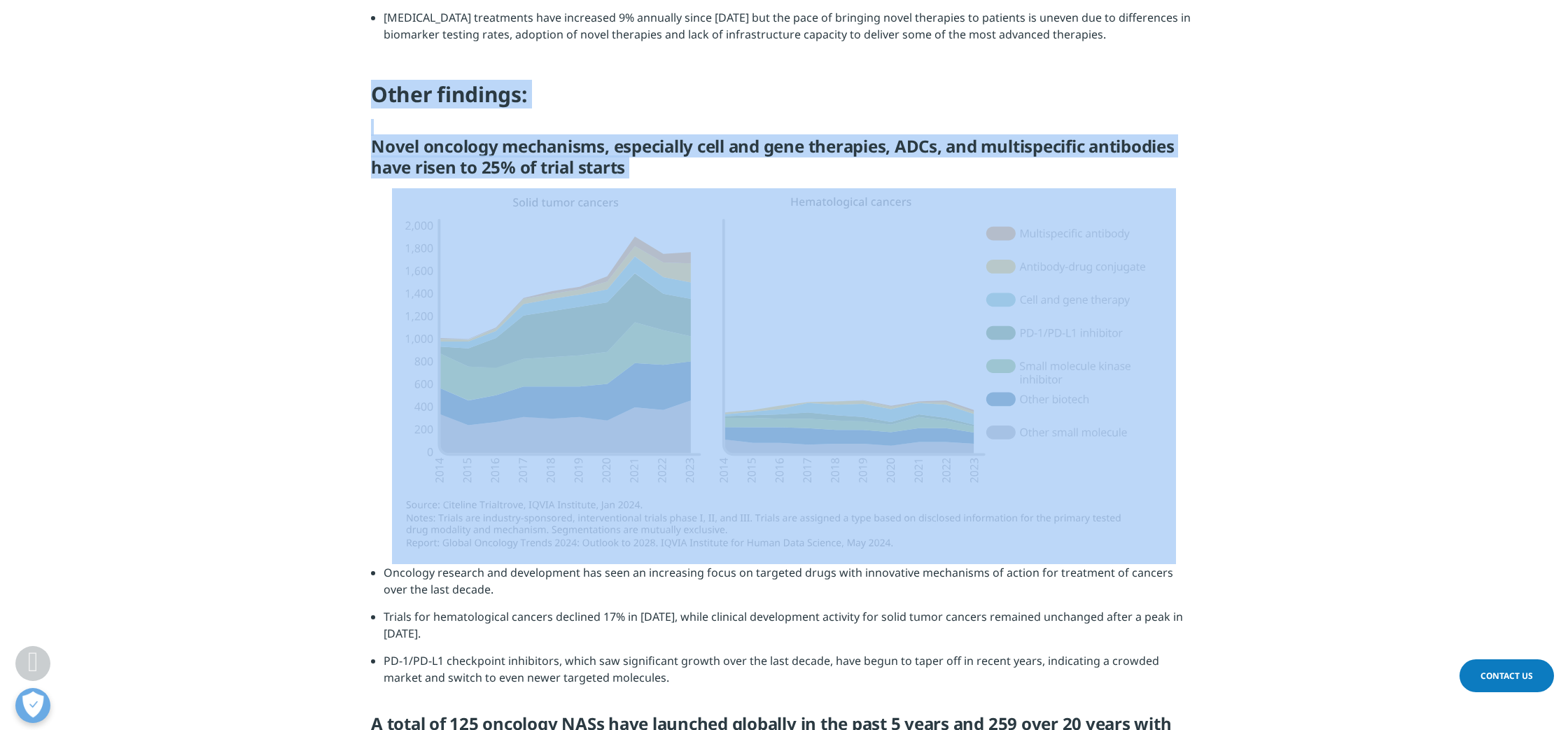
scroll to position [1985, 0]
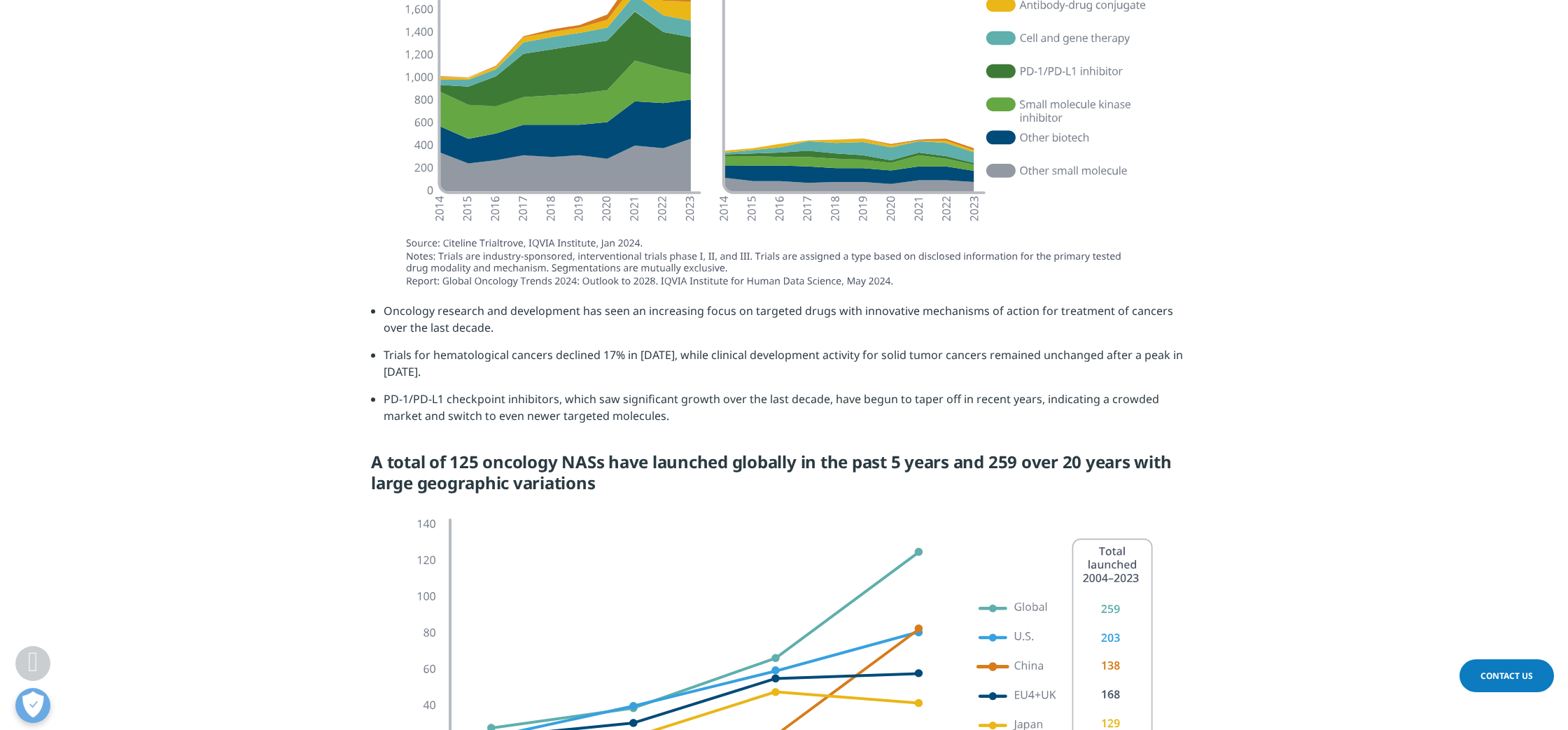
click at [1224, 360] on section "Oncology research and development has seen an increasing focus on targeted drug…" at bounding box center [784, 403] width 1568 height 202
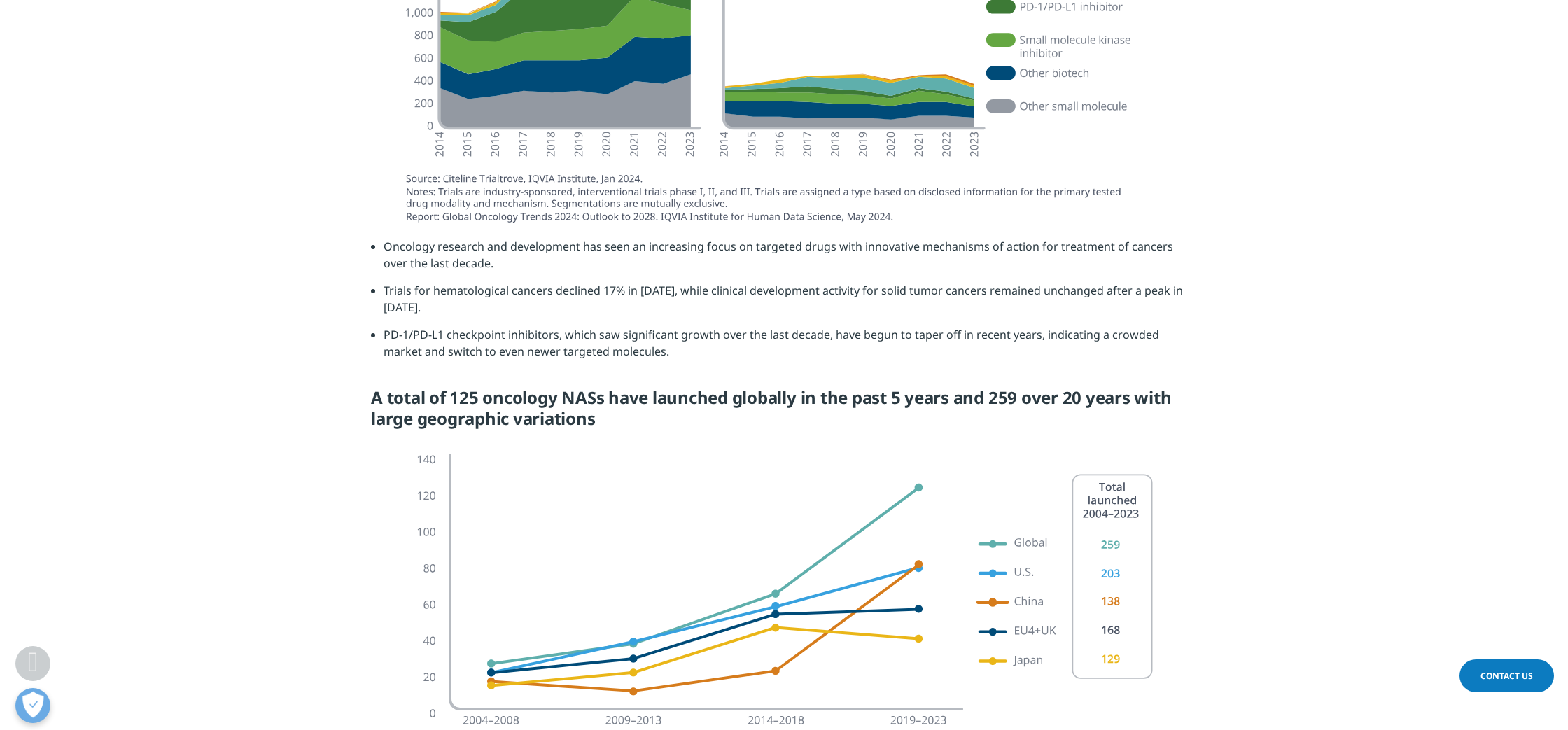
scroll to position [2017, 0]
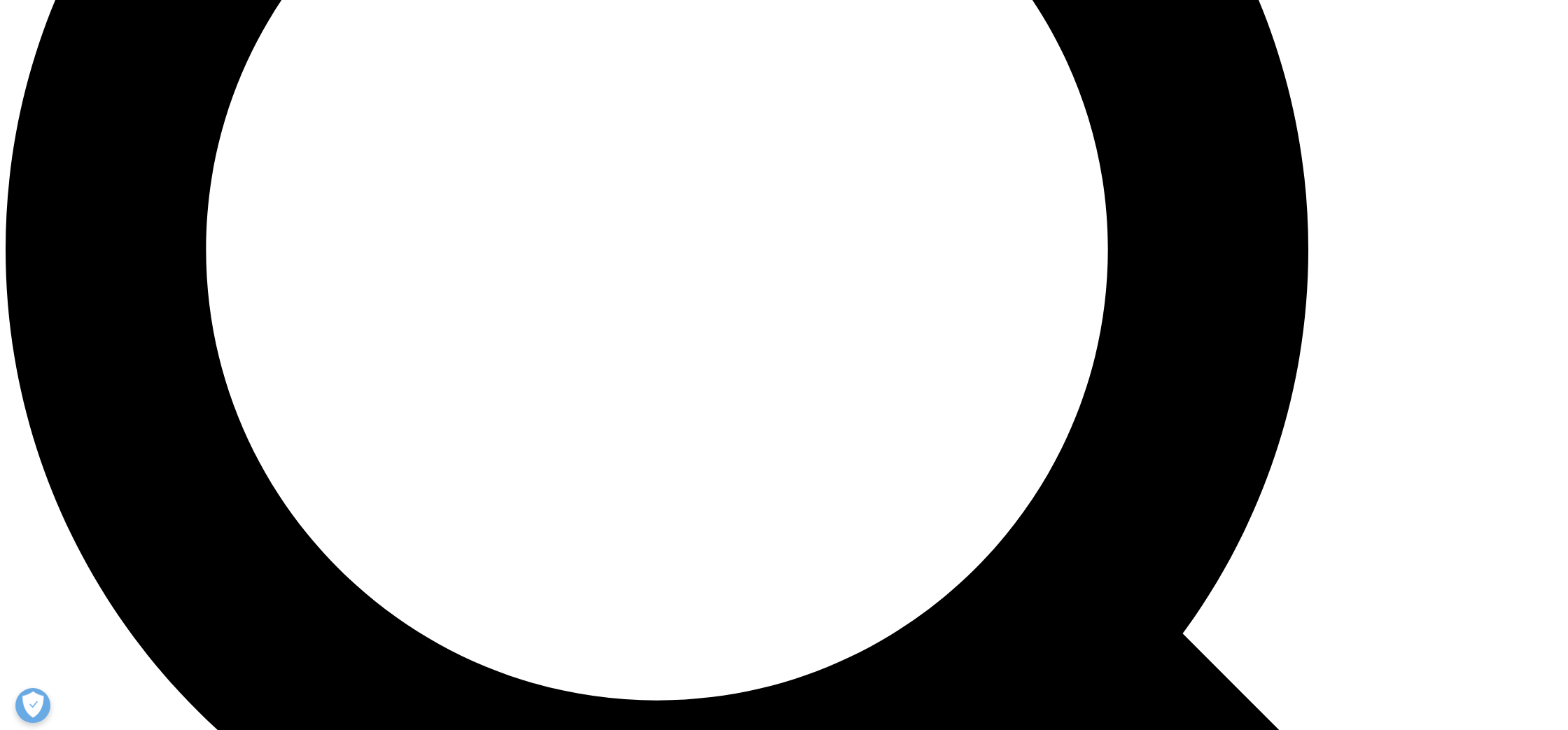
scroll to position [1979, 0]
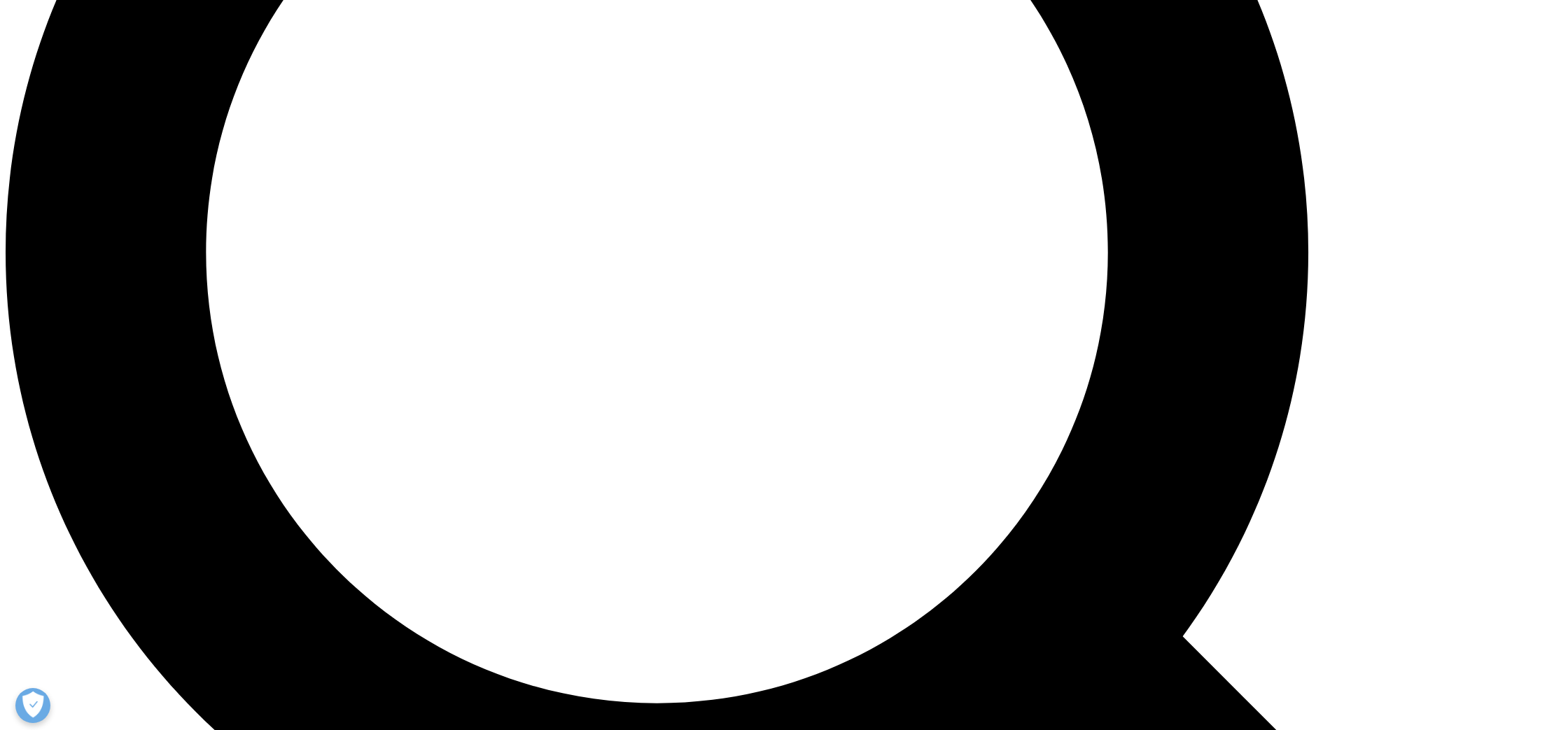
drag, startPoint x: 381, startPoint y: 159, endPoint x: 767, endPoint y: 329, distance: 421.8
drag, startPoint x: 799, startPoint y: 362, endPoint x: 809, endPoint y: 371, distance: 13.5
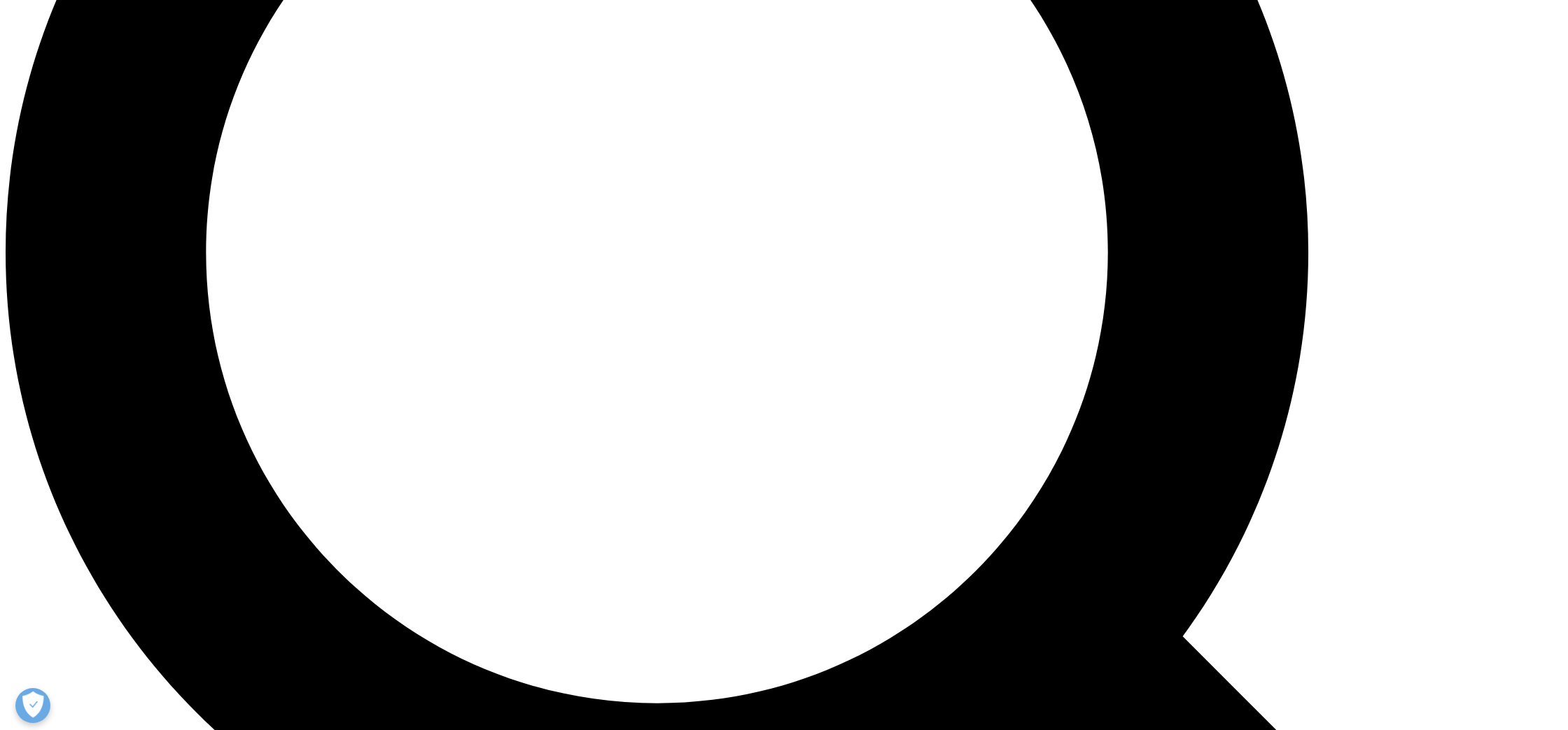
drag, startPoint x: 929, startPoint y: 647, endPoint x: 497, endPoint y: 289, distance: 561.1
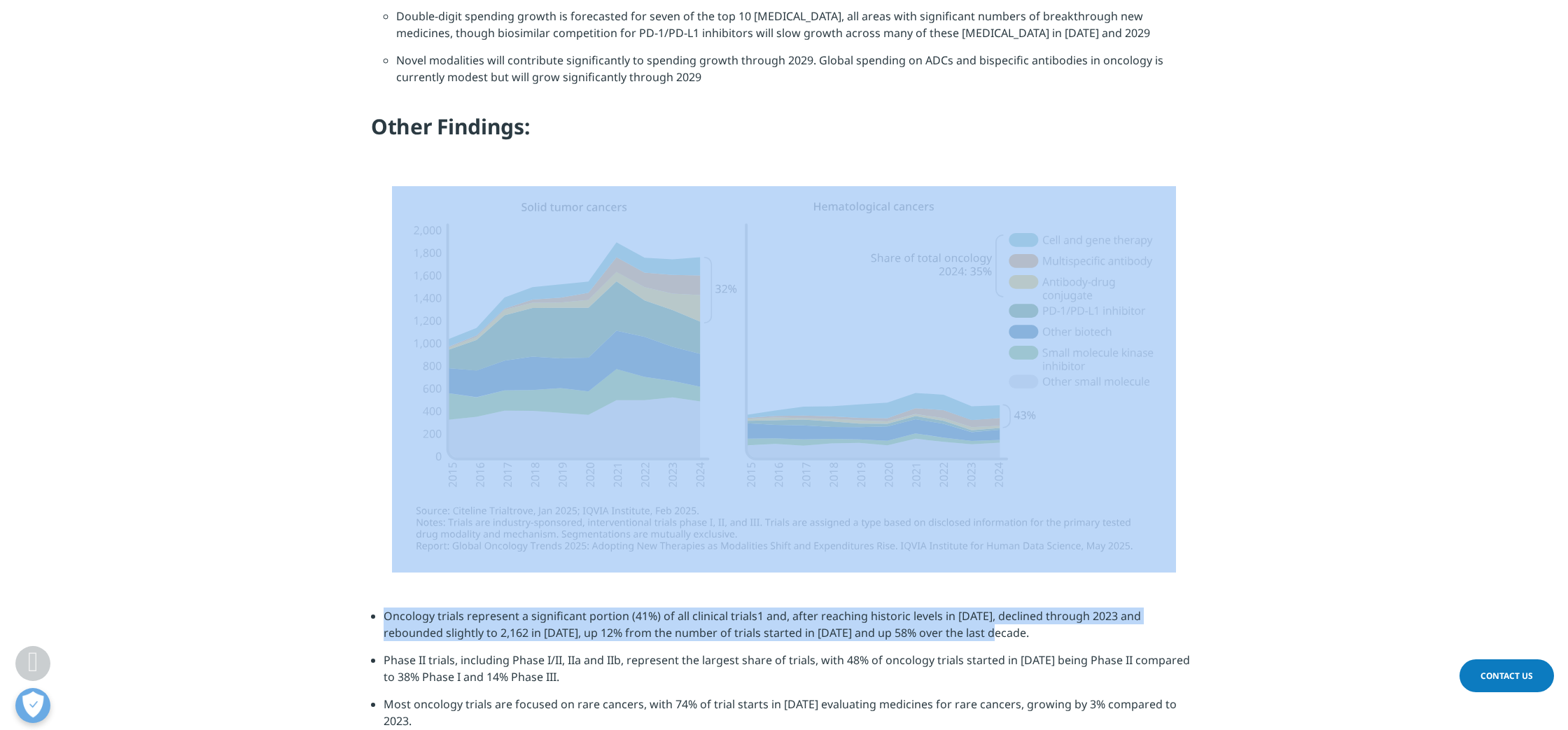
copy div "Oncology trials represent a significant portion (41%) of all clinical trials1 a…"
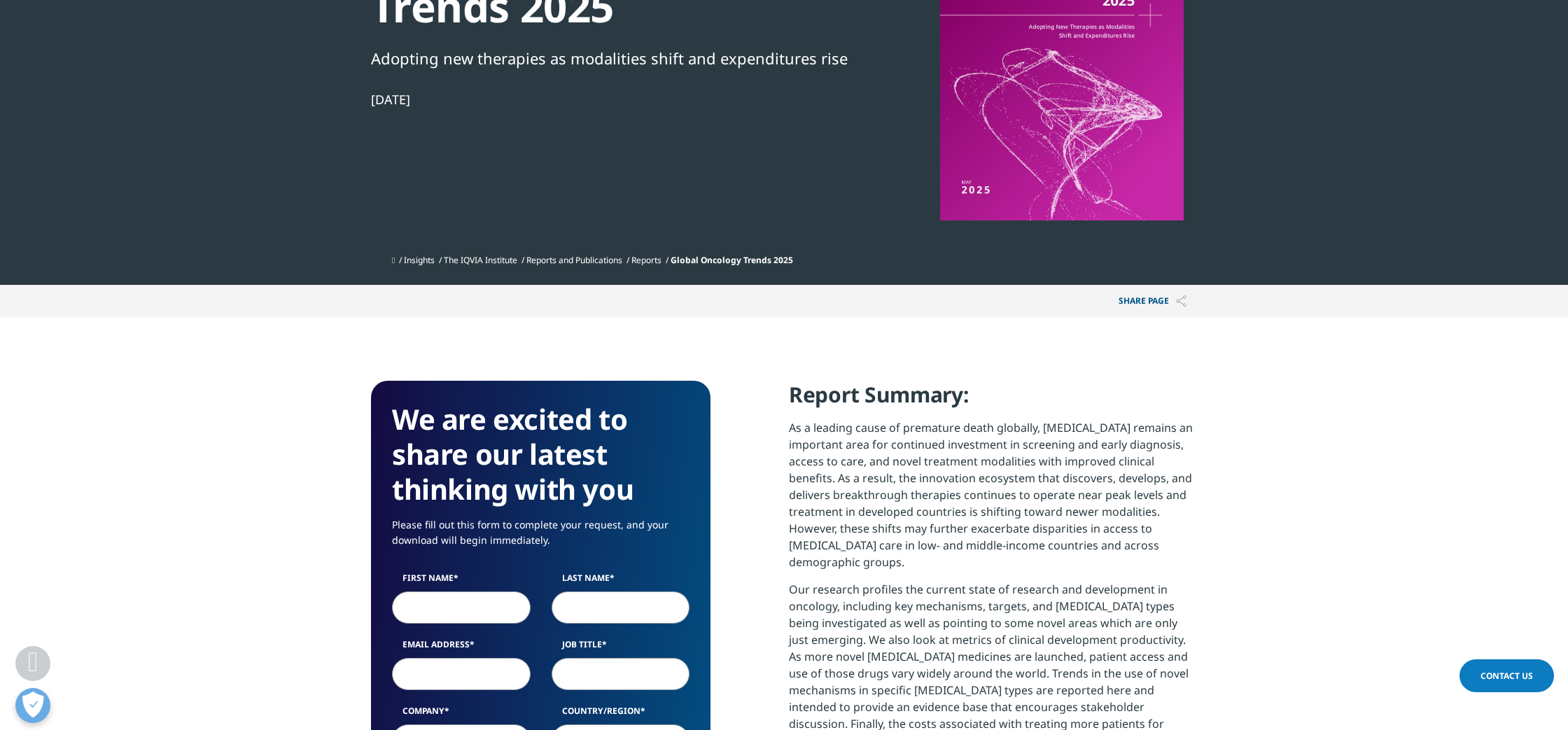
scroll to position [324, 0]
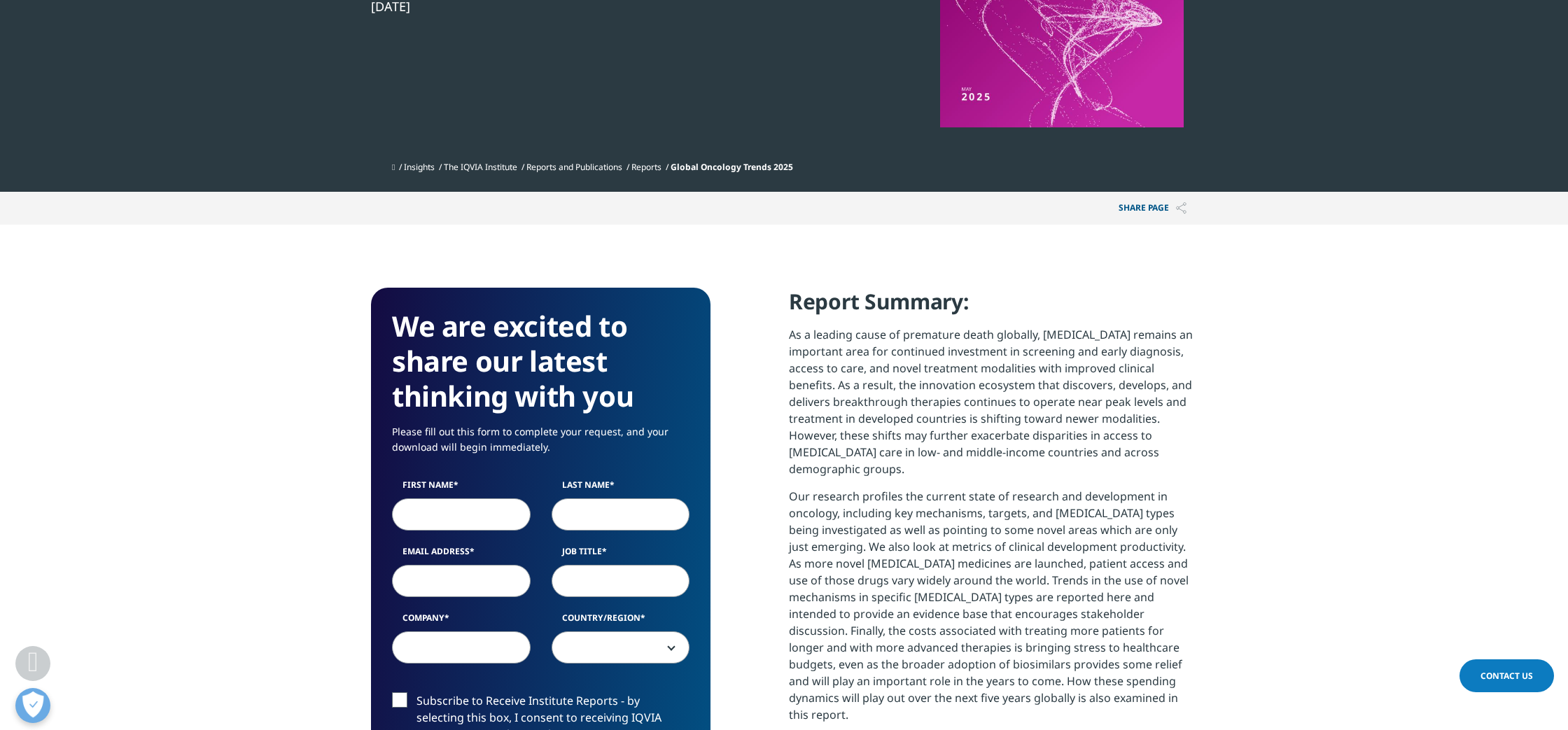
click at [1246, 406] on section "We are excited to share our latest thinking with you Please fill out this form …" at bounding box center [784, 675] width 1568 height 900
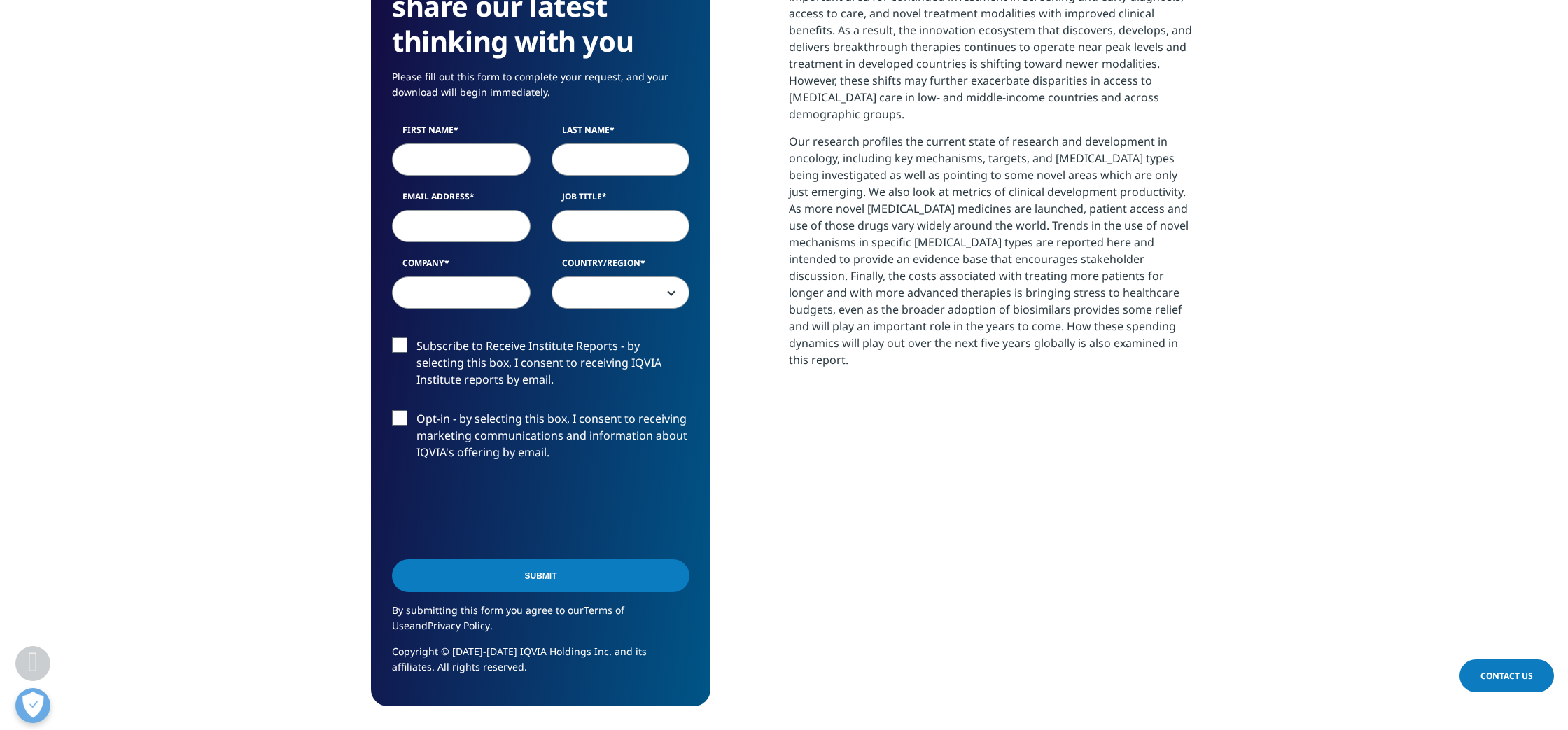
scroll to position [794, 0]
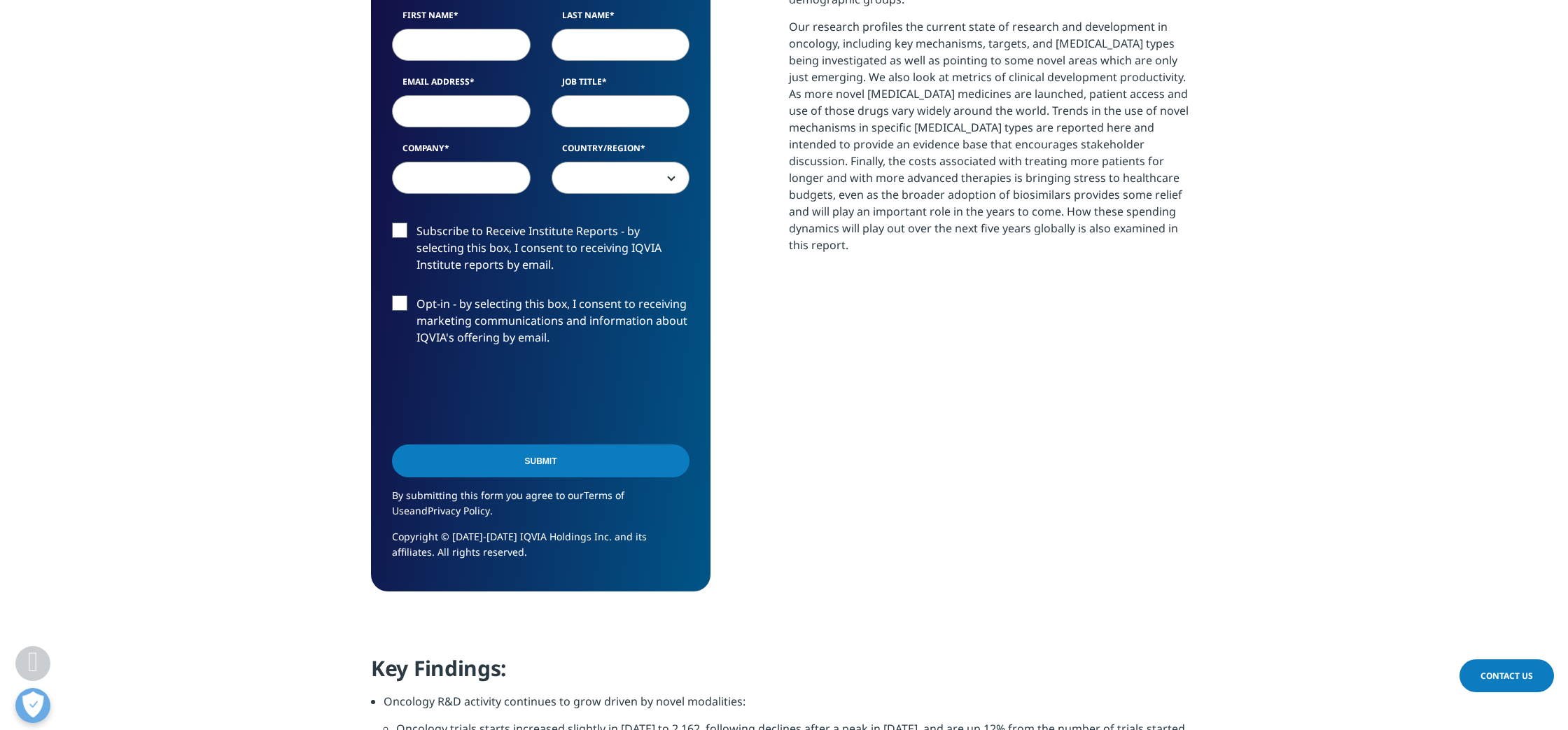
click at [574, 467] on input "Submit" at bounding box center [540, 461] width 298 height 33
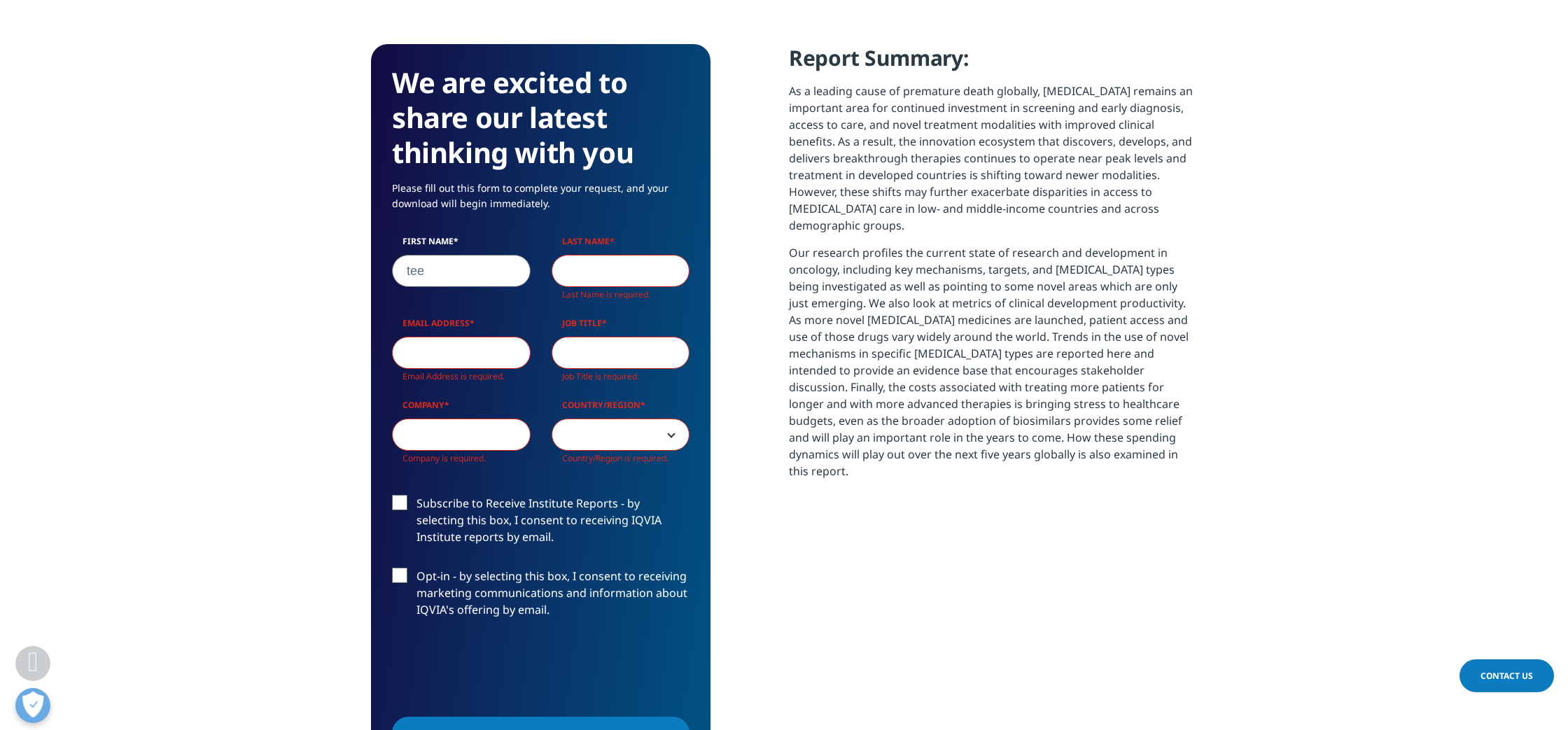
scroll to position [819, 826]
type input "tee"
click at [584, 269] on input "Last Name" at bounding box center [620, 270] width 138 height 32
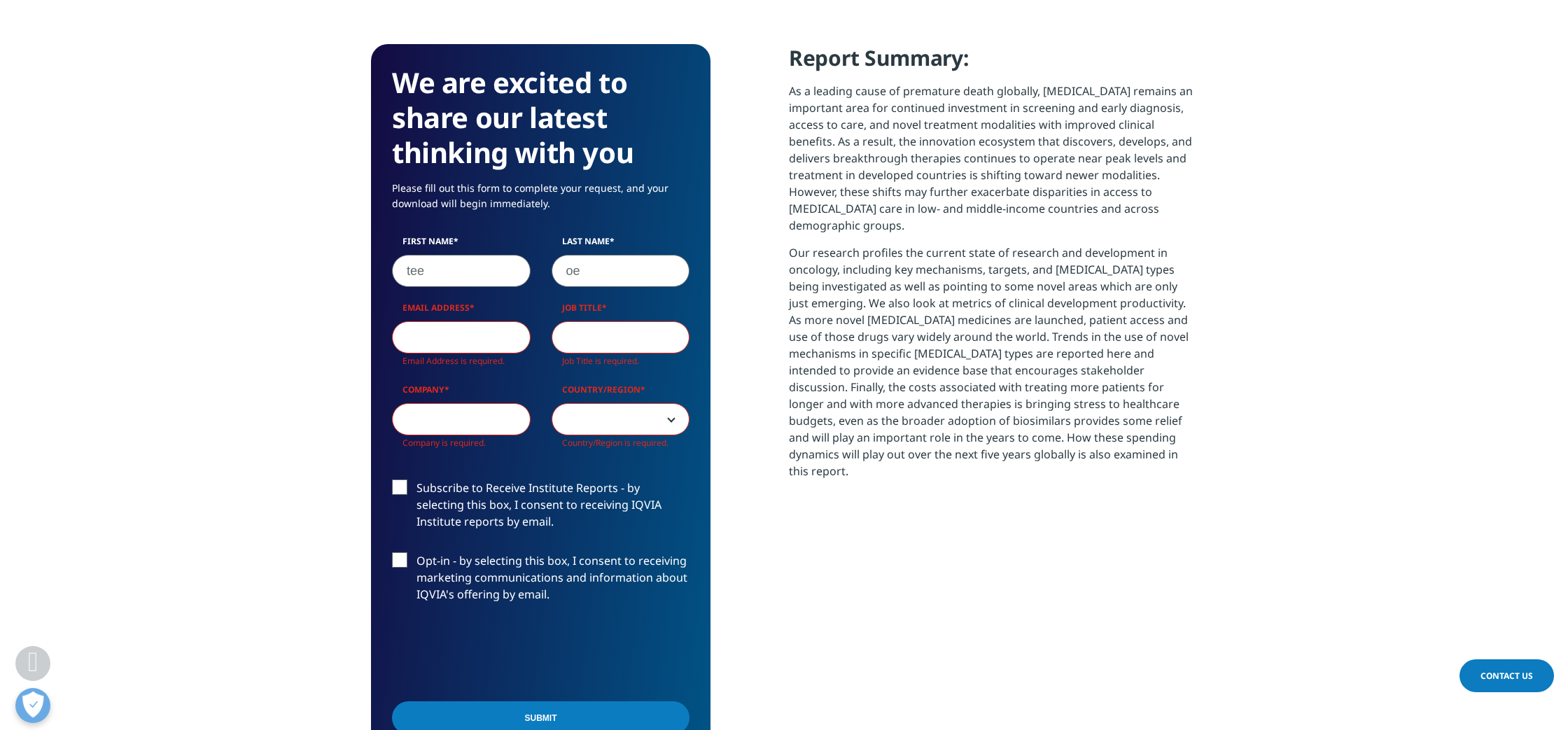
scroll to position [805, 826]
type input "oeo"
click at [747, 415] on div "We are excited to share our latest thinking with you Please fill out this form …" at bounding box center [784, 446] width 826 height 805
click at [452, 339] on input "Email Address" at bounding box center [461, 337] width 138 height 32
type input "[EMAIL_ADDRESS][DOMAIN_NAME]"
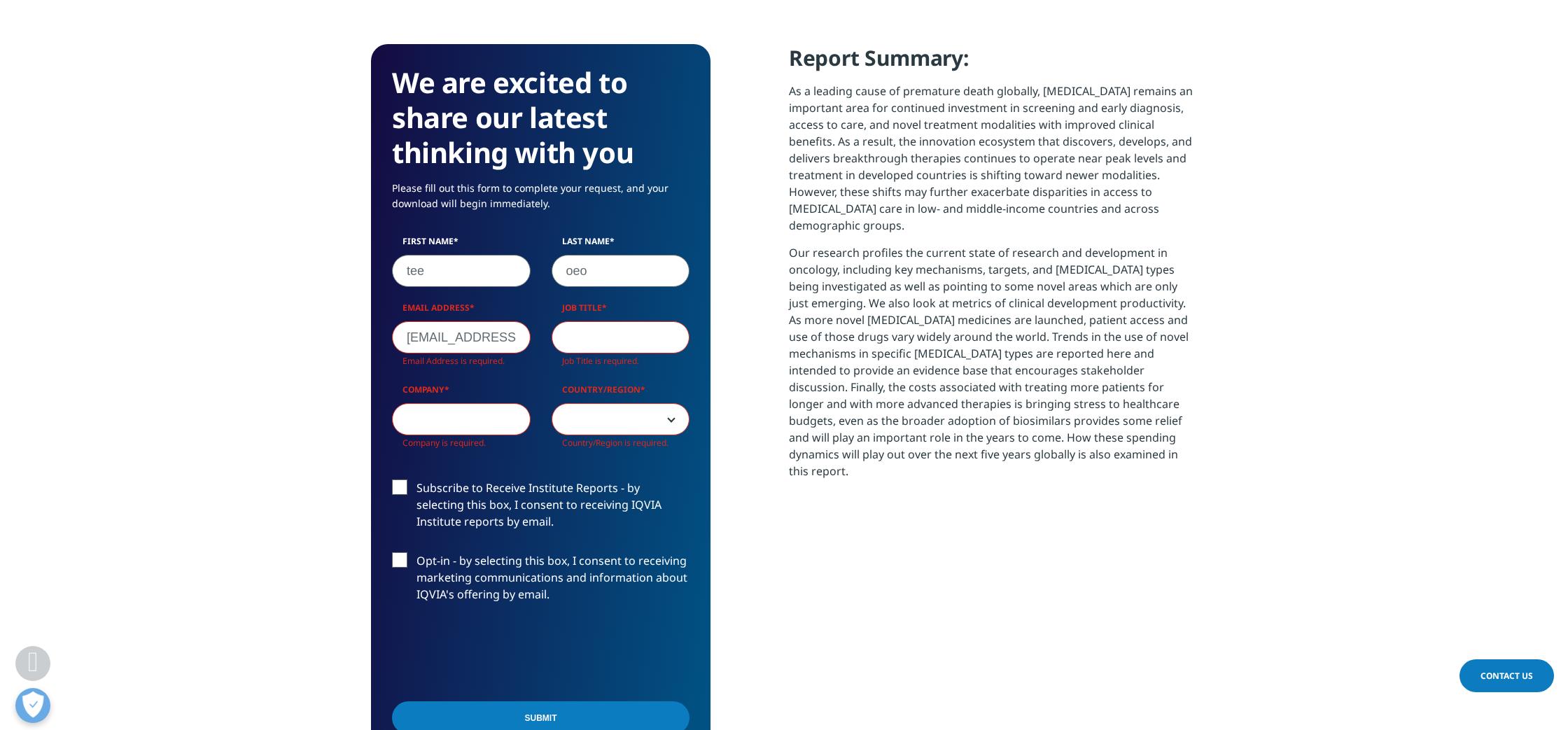
type input "Select your Organization"
select select "[GEOGRAPHIC_DATA]"
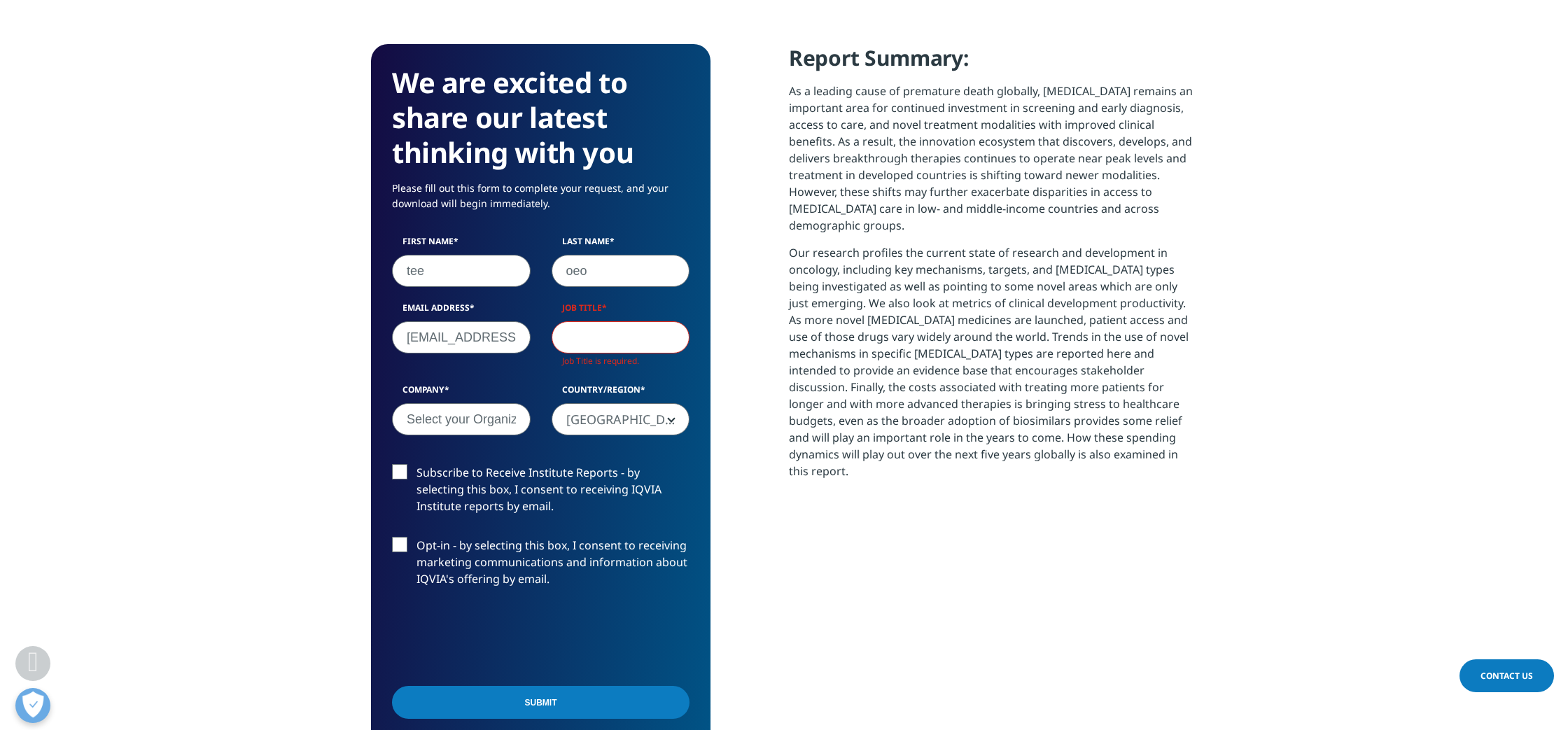
scroll to position [0, 0]
click at [602, 340] on input "Job Title" at bounding box center [620, 337] width 138 height 32
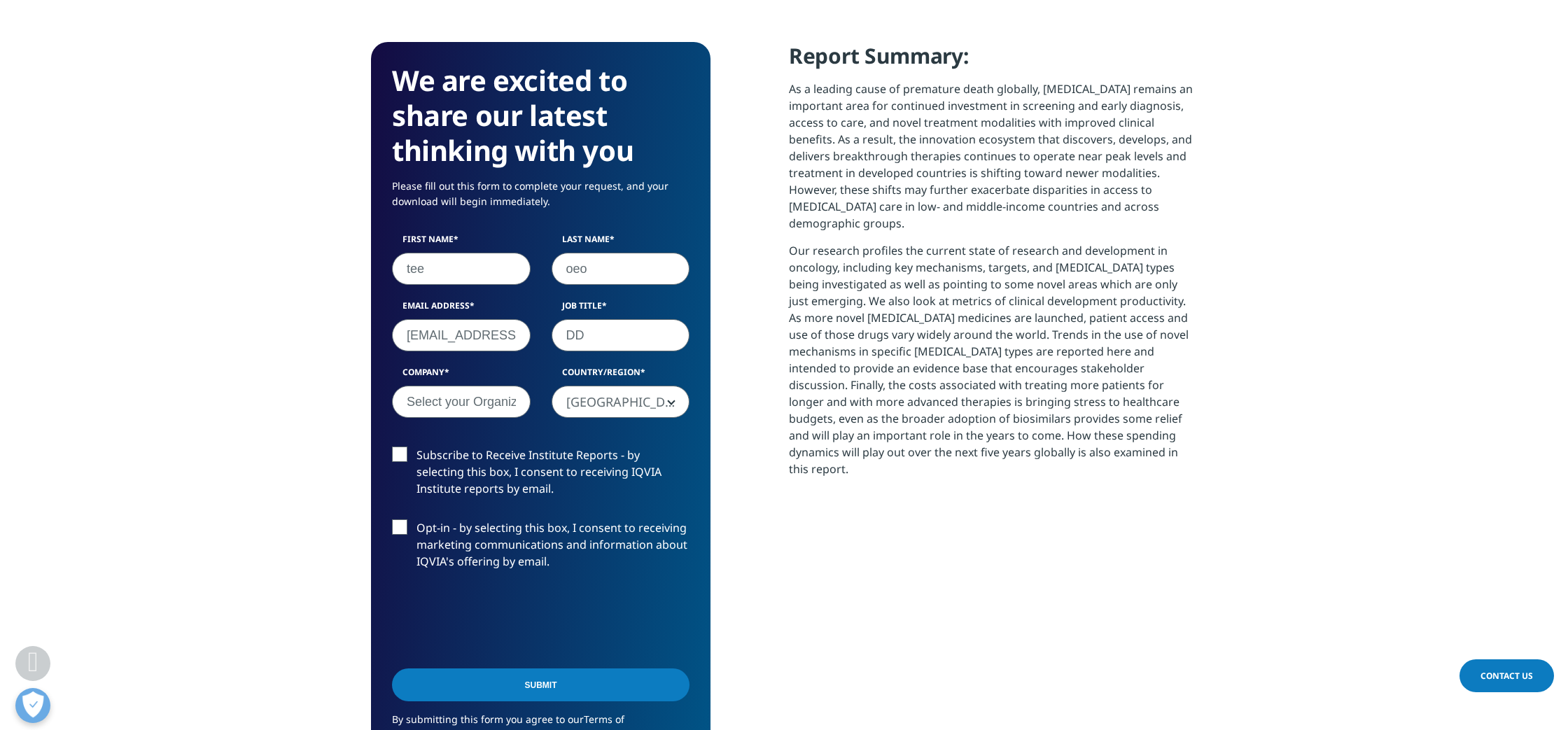
type input "DD"
click at [978, 652] on div "Report Summary: As a leading cause of premature death globally, [MEDICAL_DATA] …" at bounding box center [993, 429] width 408 height 773
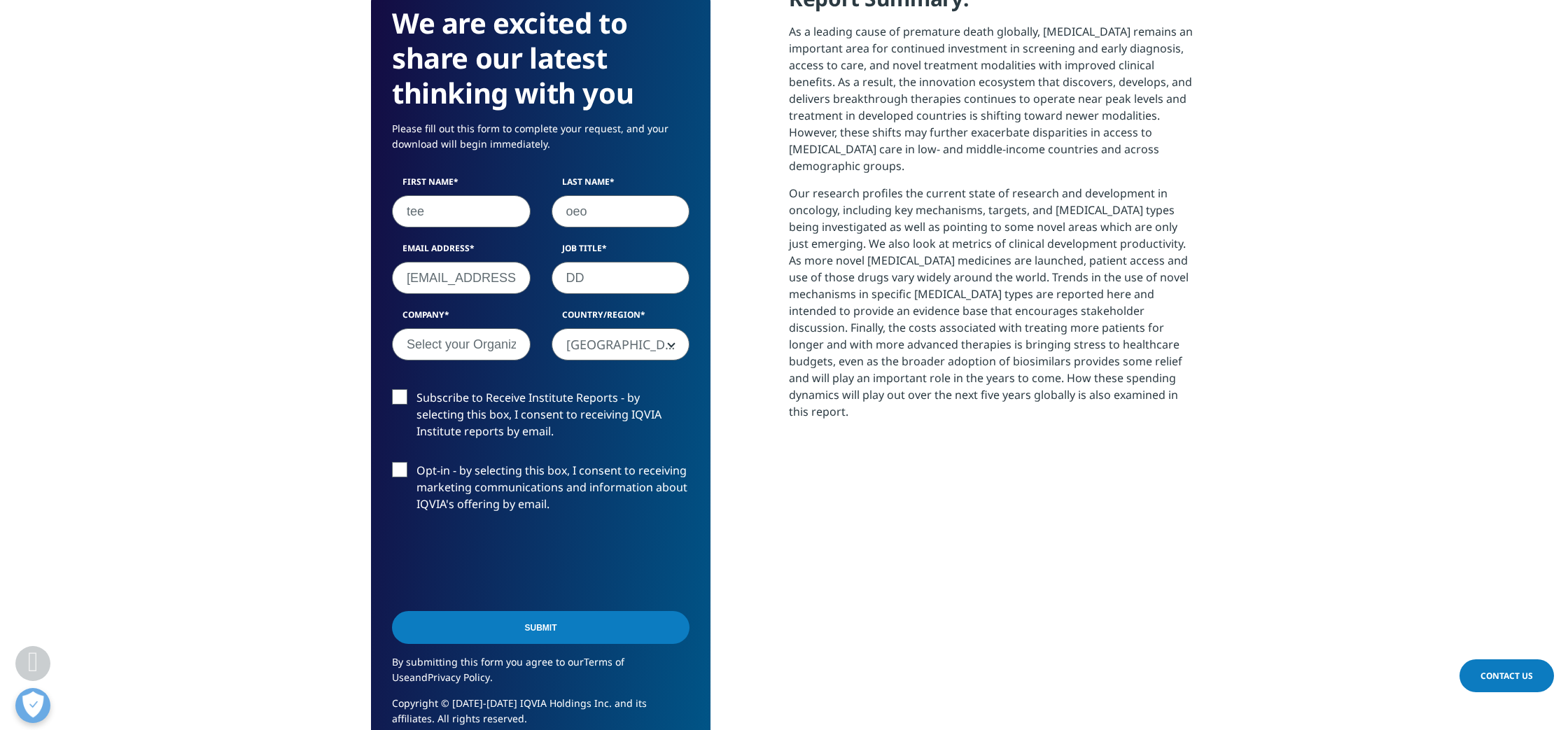
click at [537, 633] on input "Submit" at bounding box center [540, 628] width 298 height 33
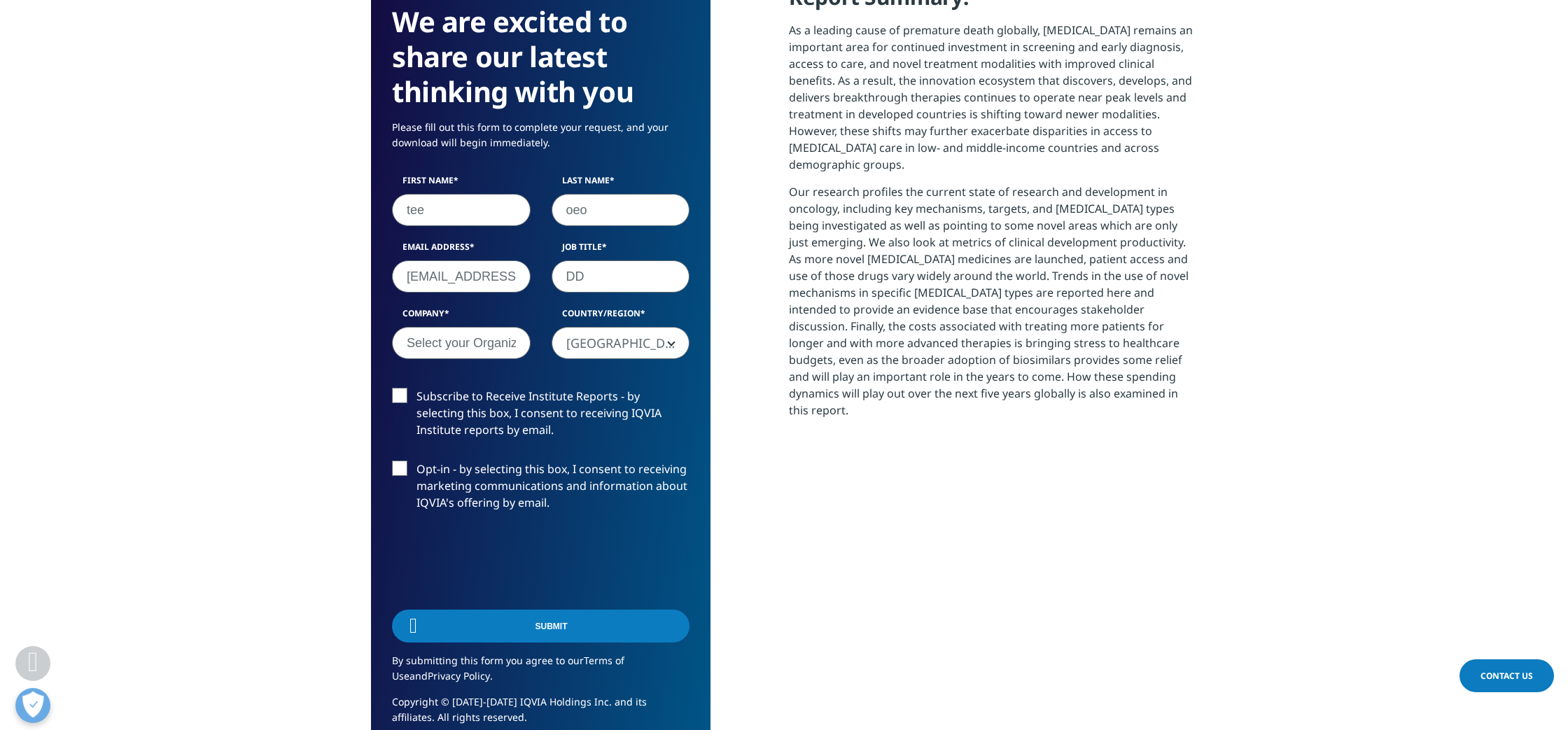
scroll to position [103, 339]
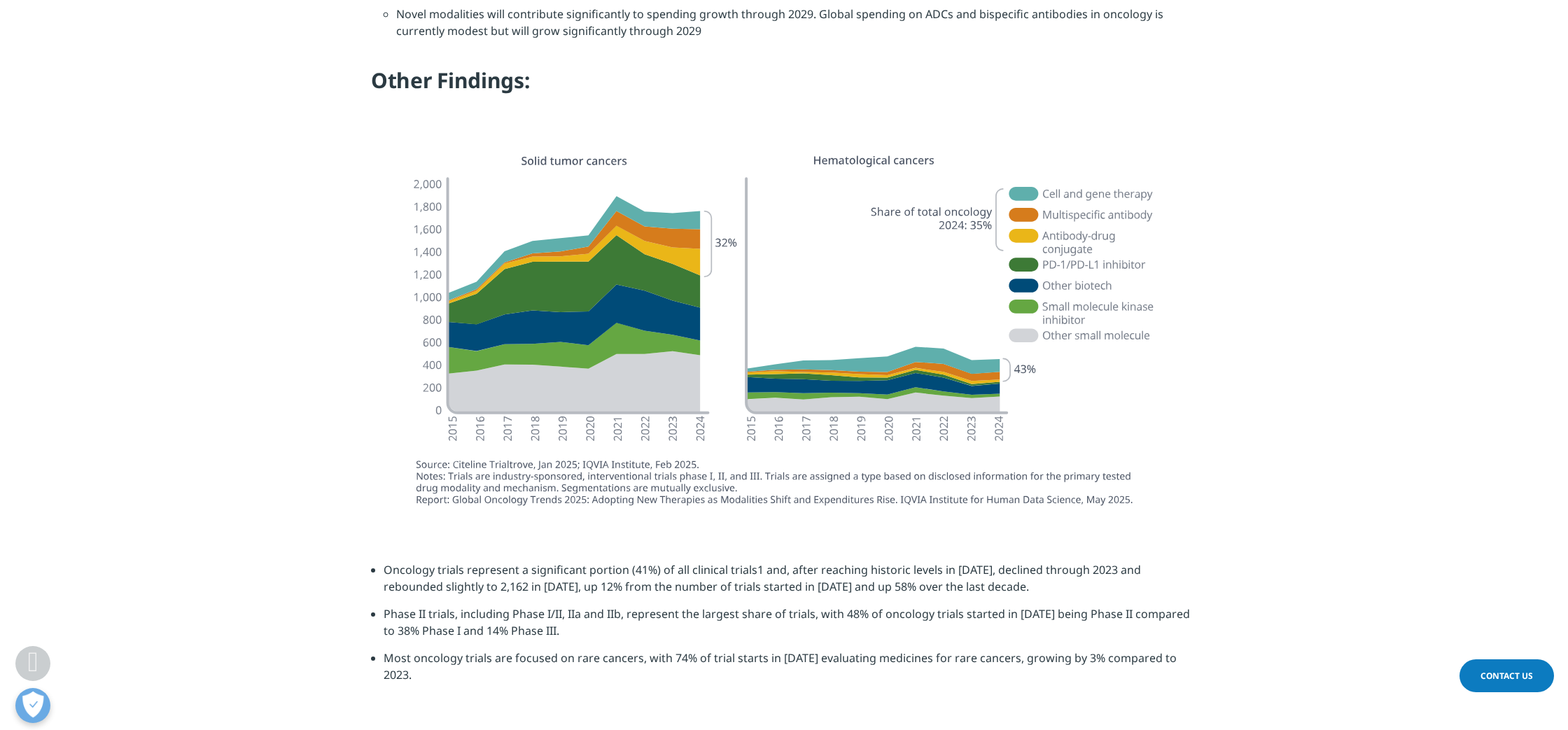
drag, startPoint x: 855, startPoint y: 498, endPoint x: 820, endPoint y: 473, distance: 43.0
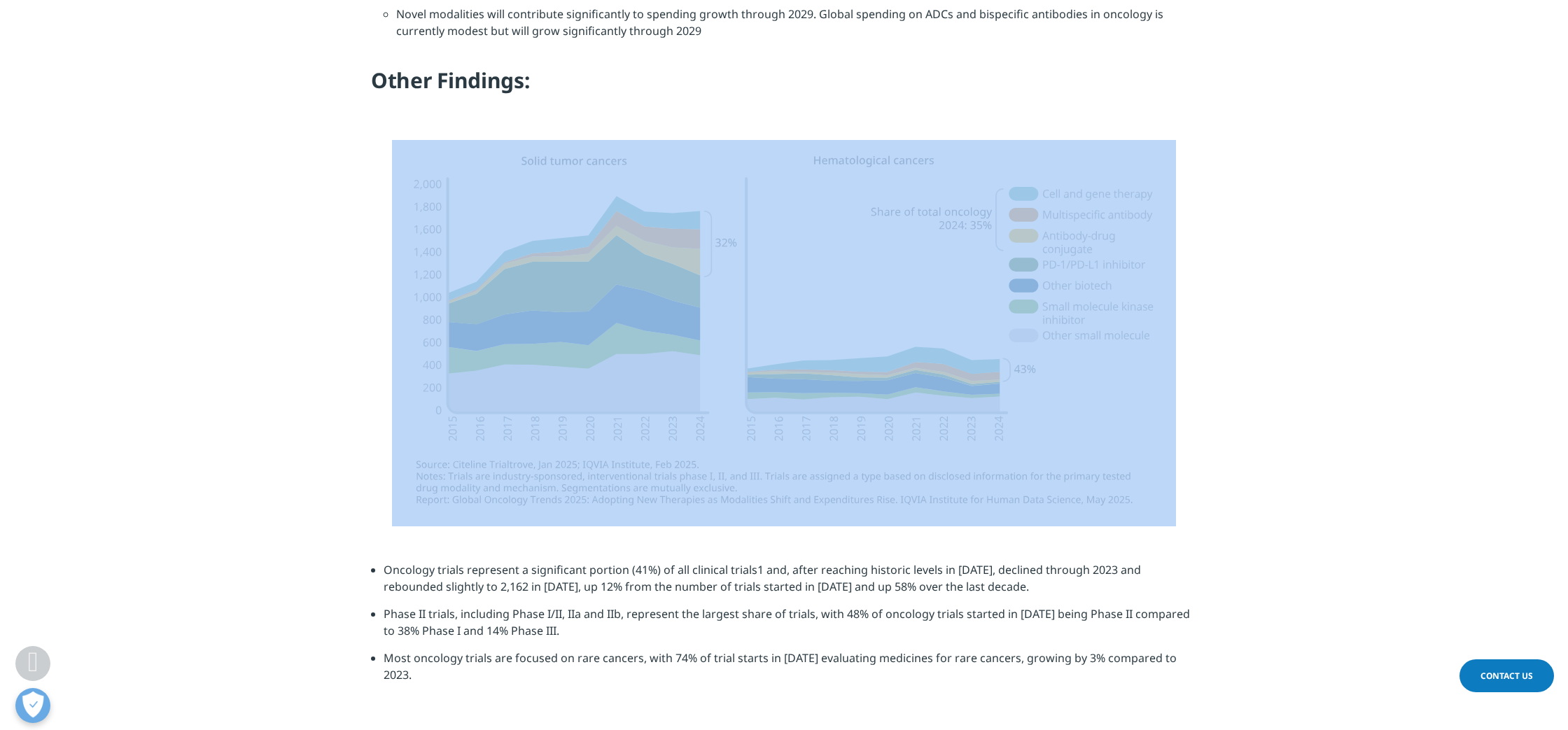
drag, startPoint x: 383, startPoint y: 108, endPoint x: 915, endPoint y: 380, distance: 597.5
click at [915, 380] on div at bounding box center [784, 333] width 826 height 386
copy div
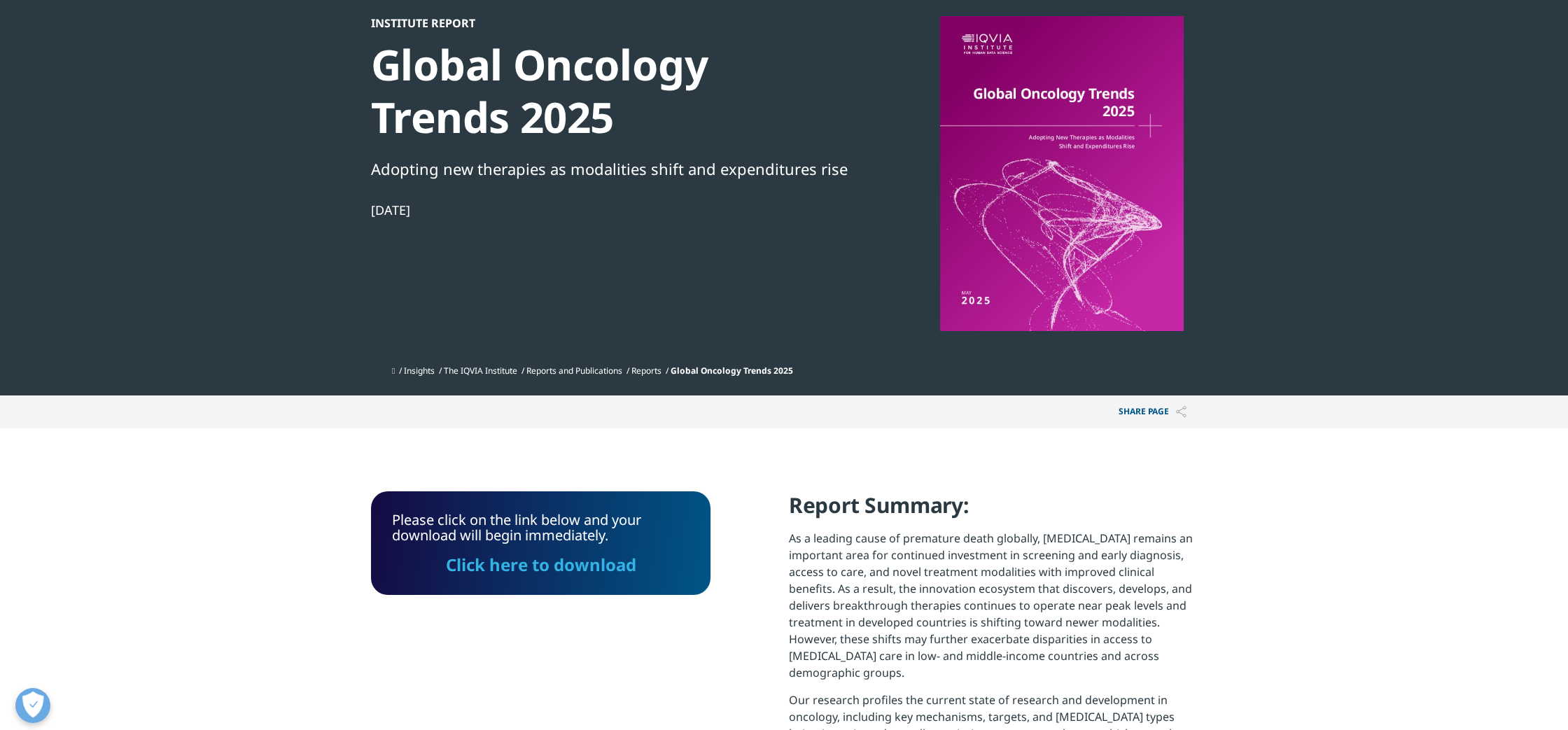
click at [516, 569] on link "Click here to download" at bounding box center [541, 564] width 191 height 23
